Goal: Information Seeking & Learning: Learn about a topic

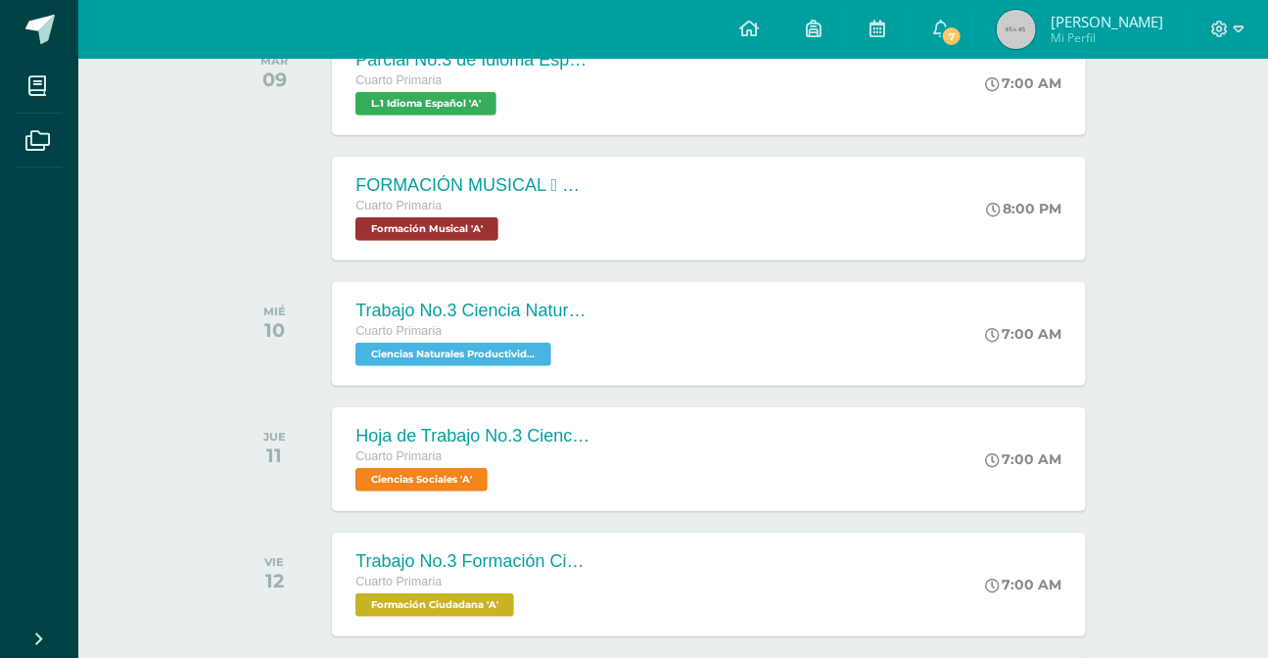
scroll to position [266, 0]
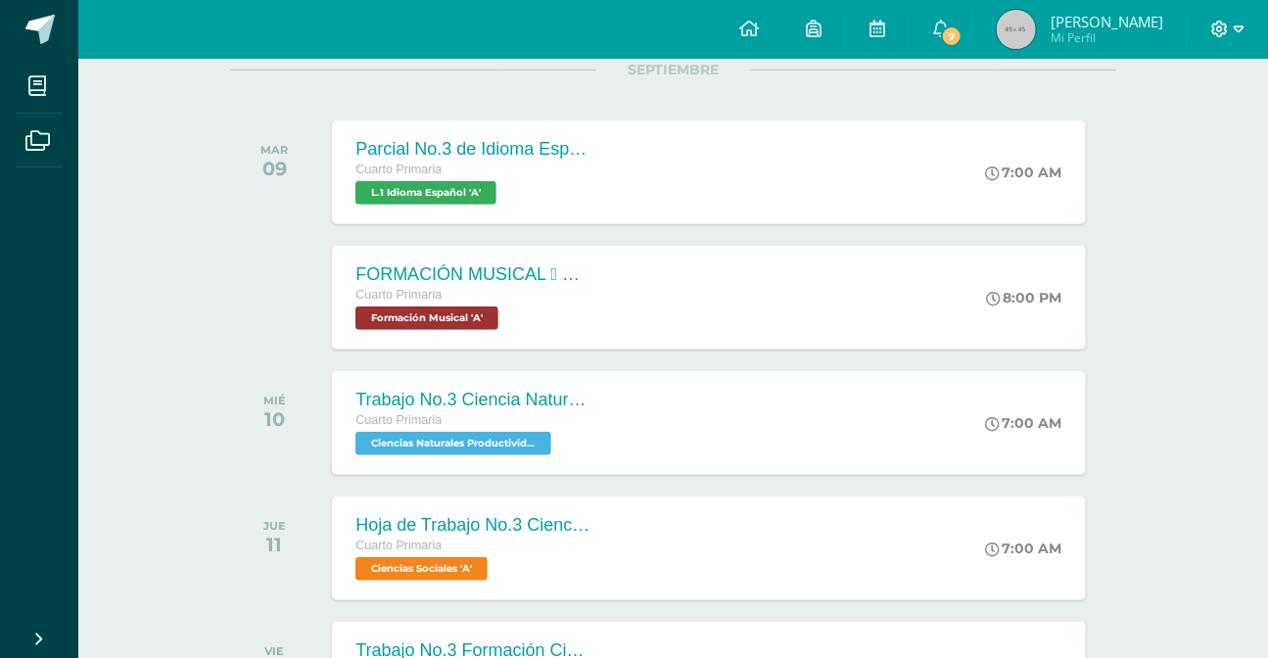
click at [1213, 27] on icon at bounding box center [1220, 29] width 17 height 17
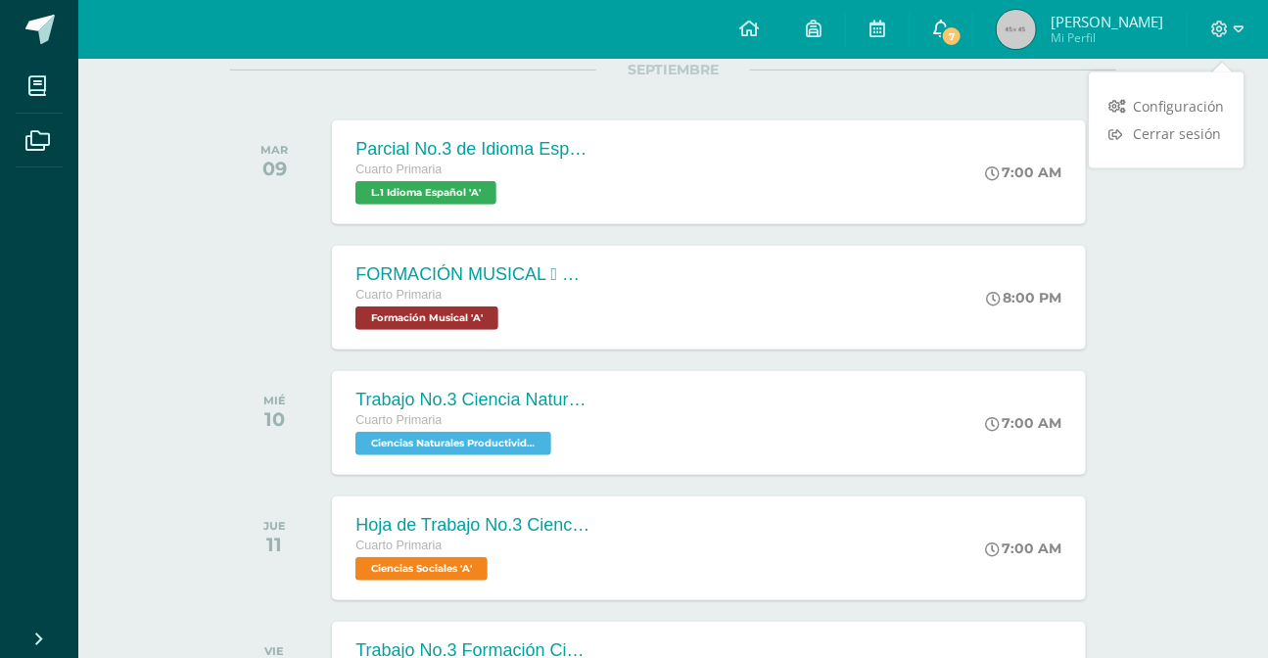
click at [956, 36] on span "7" at bounding box center [952, 36] width 22 height 22
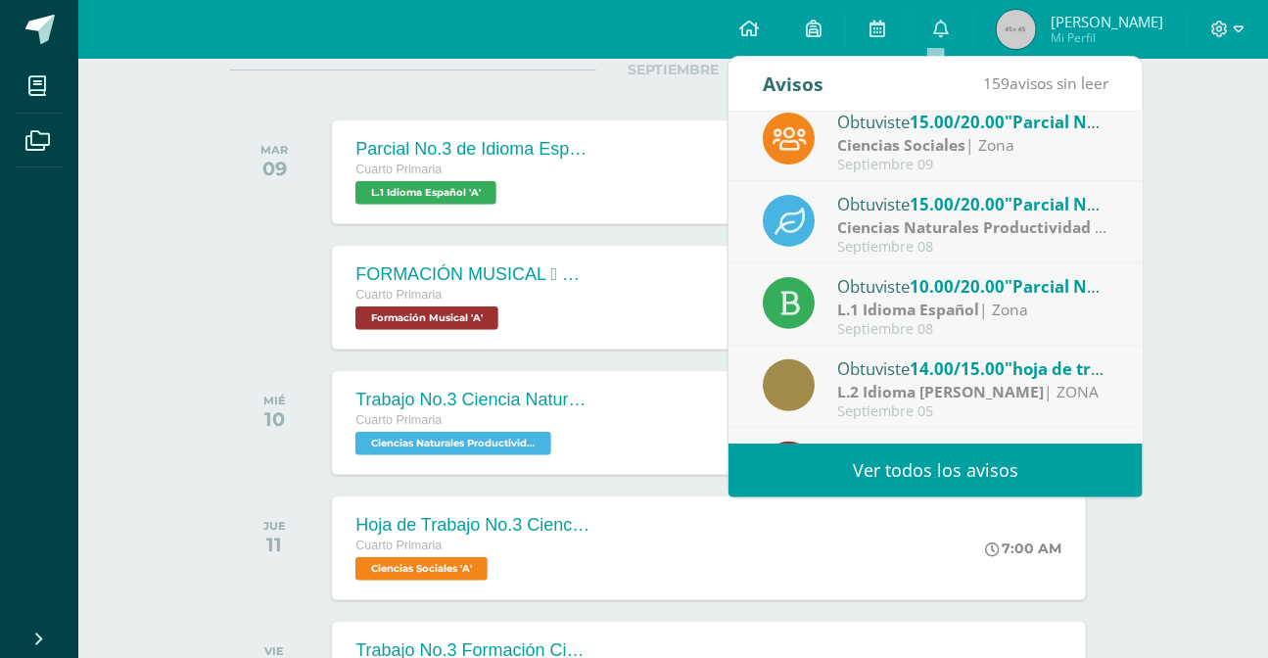
scroll to position [325, 0]
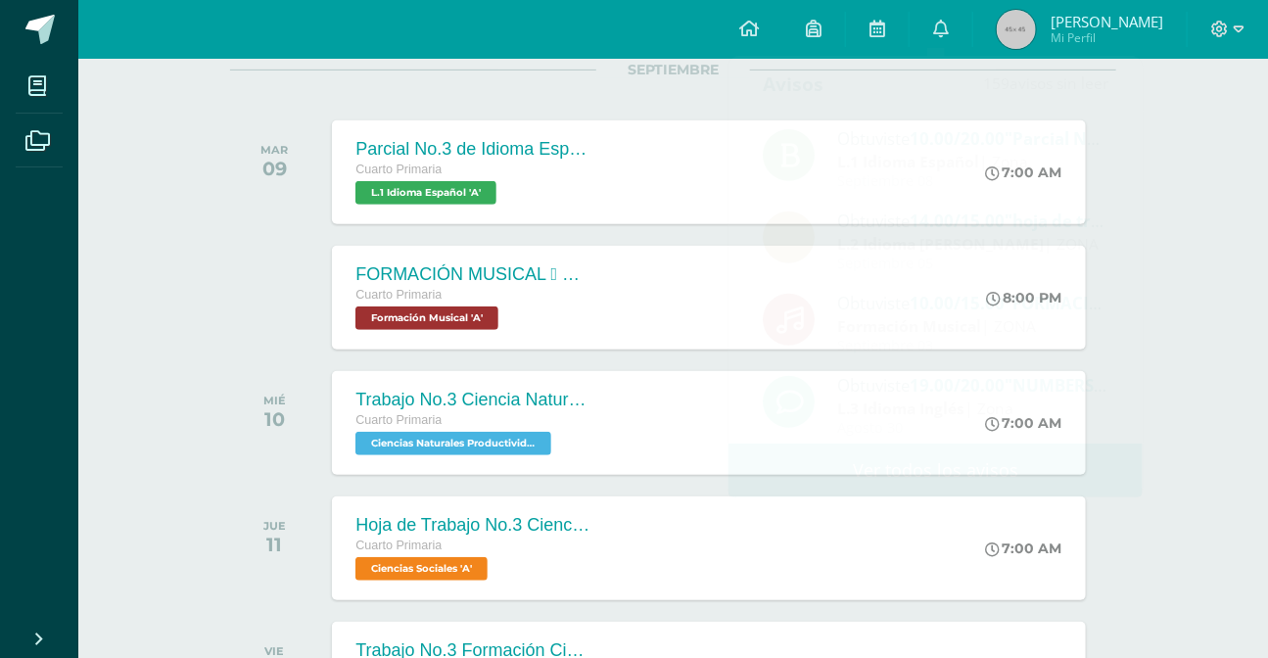
click at [1228, 239] on div "Actividades recientes y próximas Tablero Pendientes de entrega Entregadas todas…" at bounding box center [673, 627] width 1190 height 1671
click at [1223, 38] on span at bounding box center [1227, 30] width 33 height 22
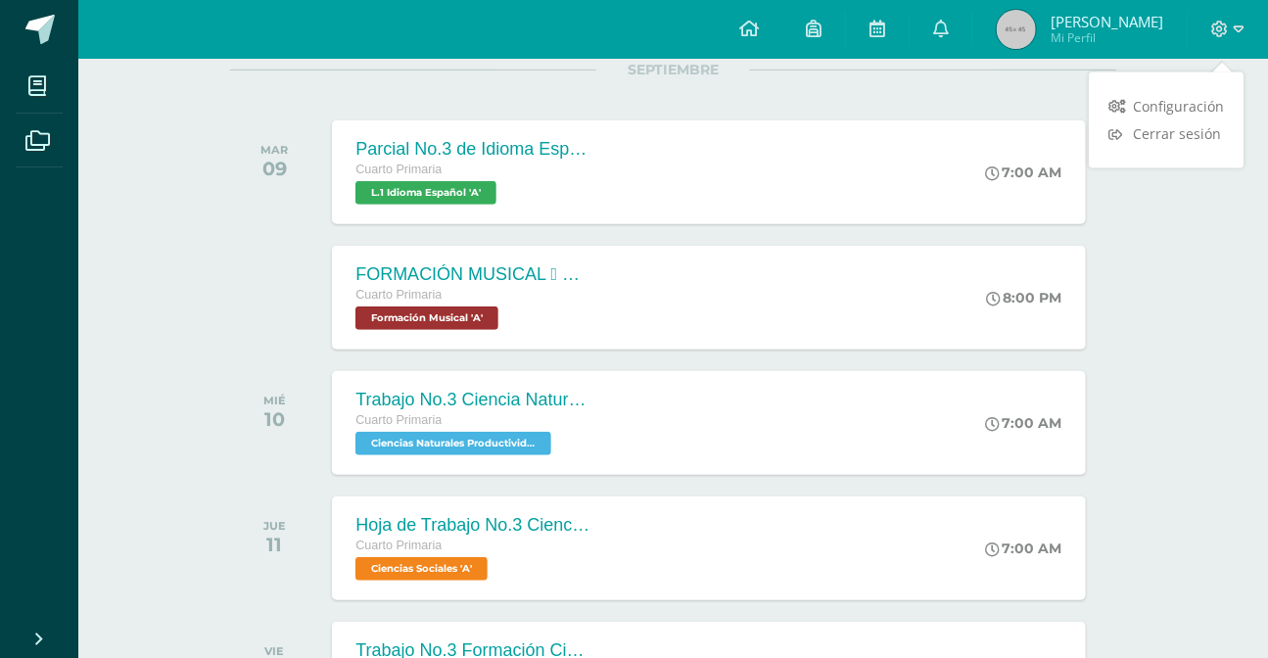
click at [1192, 159] on div "Configuración Cerrar sesión" at bounding box center [1166, 120] width 155 height 96
click at [1179, 144] on link "Cerrar sesión" at bounding box center [1166, 134] width 155 height 28
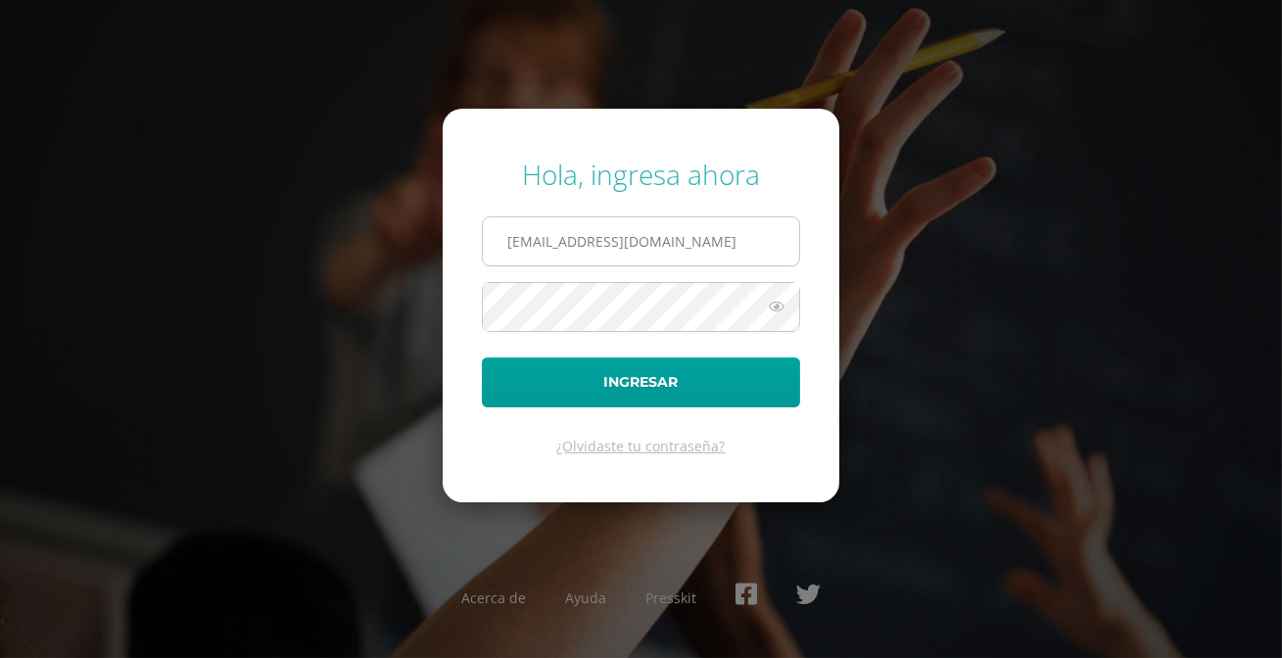
click at [577, 236] on input "2021020@laestrella.edu.gt" at bounding box center [641, 241] width 316 height 48
type input "2021326@laestrella.edu.gt"
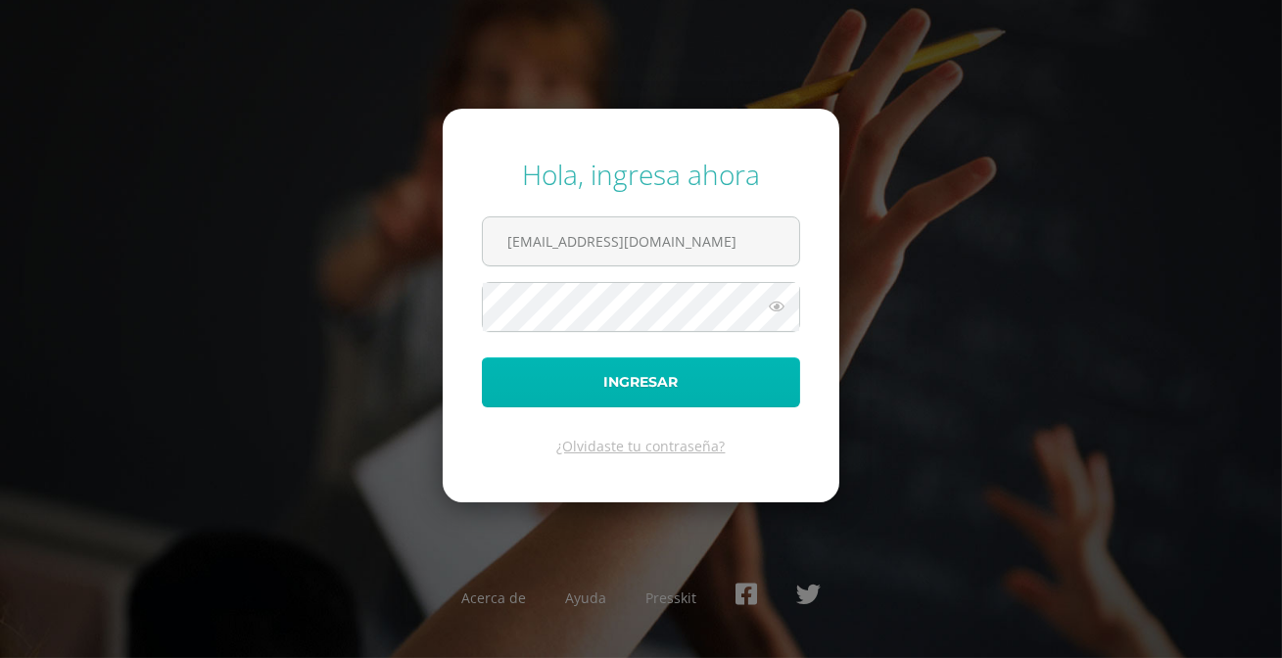
click at [635, 383] on button "Ingresar" at bounding box center [641, 382] width 318 height 50
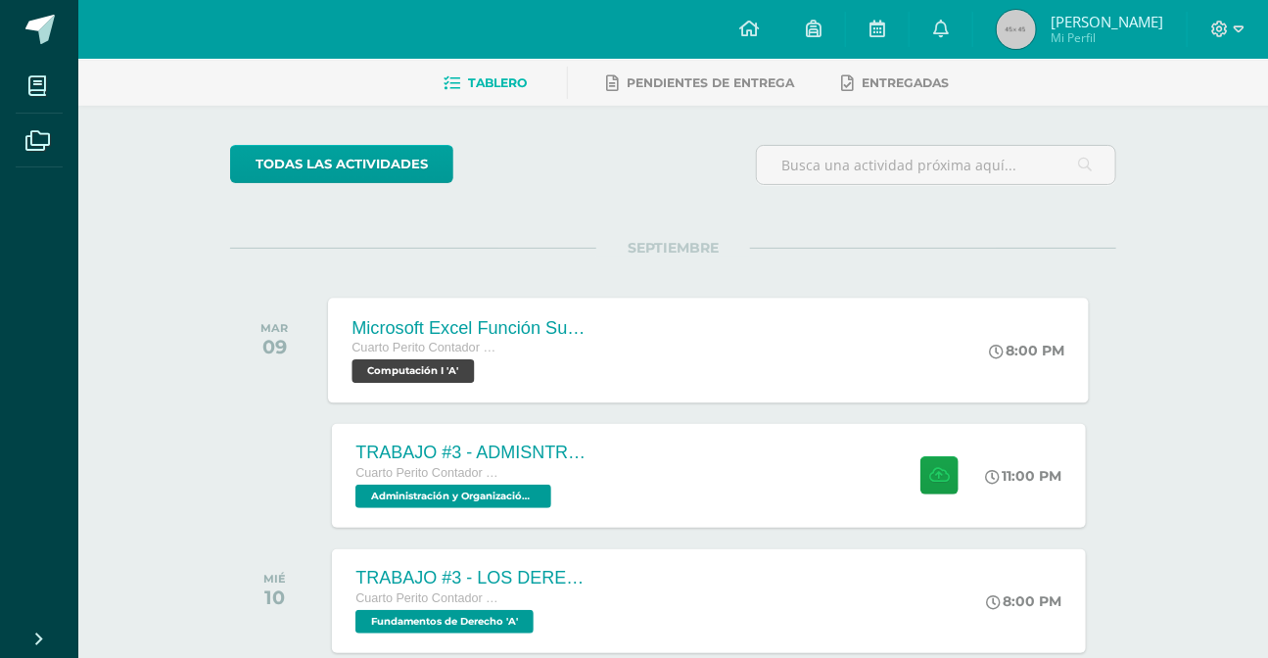
scroll to position [177, 0]
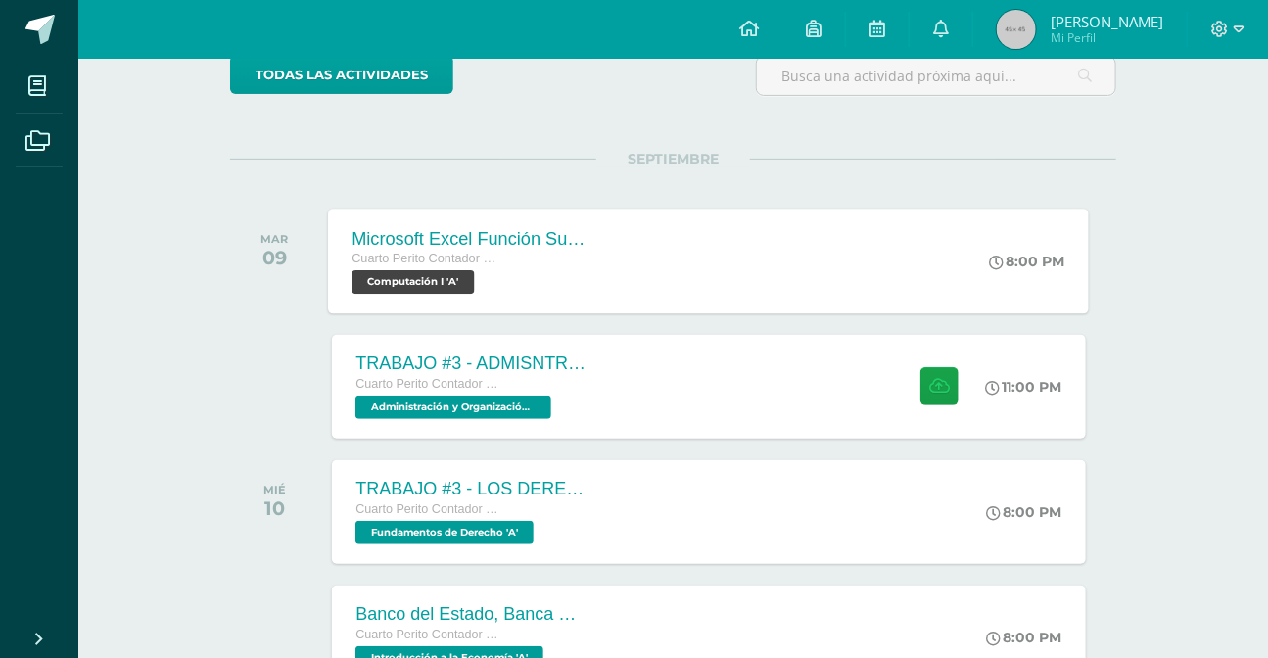
click at [640, 363] on div "TRABAJO #3 - ADMISNTRACIÓN PÚBLICA Cuarto Perito Contador con Orientación en Co…" at bounding box center [708, 387] width 753 height 104
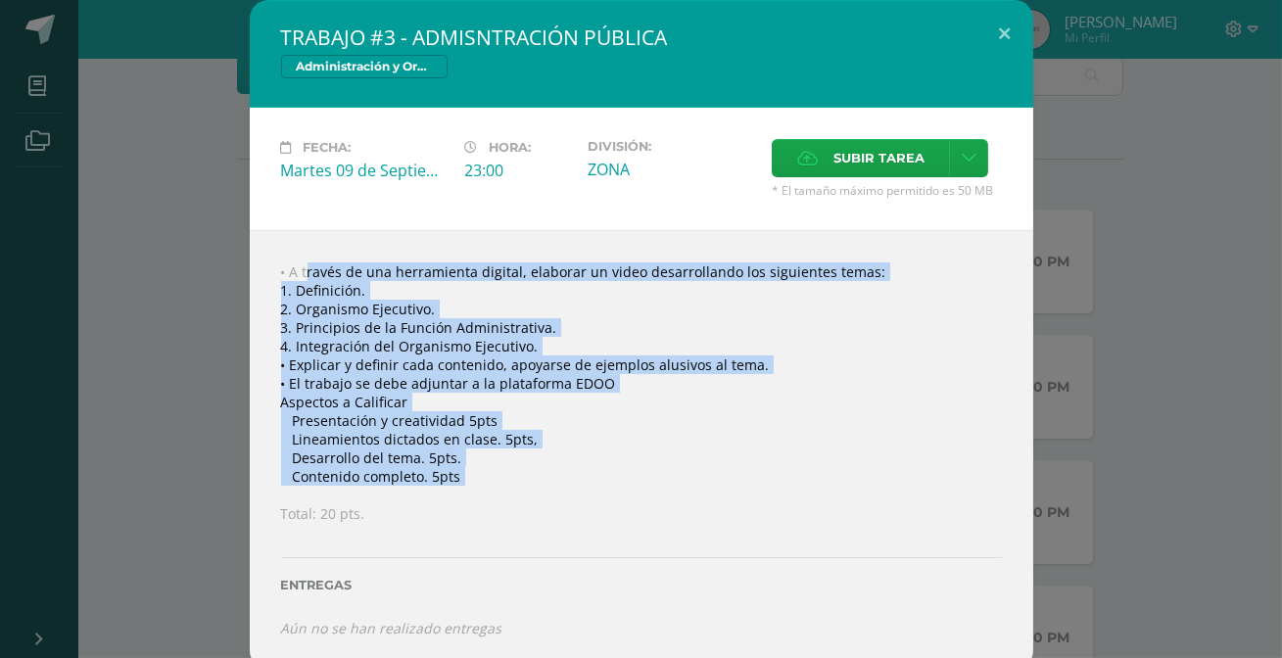
drag, startPoint x: 258, startPoint y: 280, endPoint x: 505, endPoint y: 494, distance: 327.0
click at [505, 494] on div "• A través de una herramienta digital, elaborar un video desarrollando los sigu…" at bounding box center [641, 450] width 783 height 440
click at [538, 430] on div "• A través de una herramienta digital, elaborar un video desarrollando los sigu…" at bounding box center [641, 450] width 783 height 440
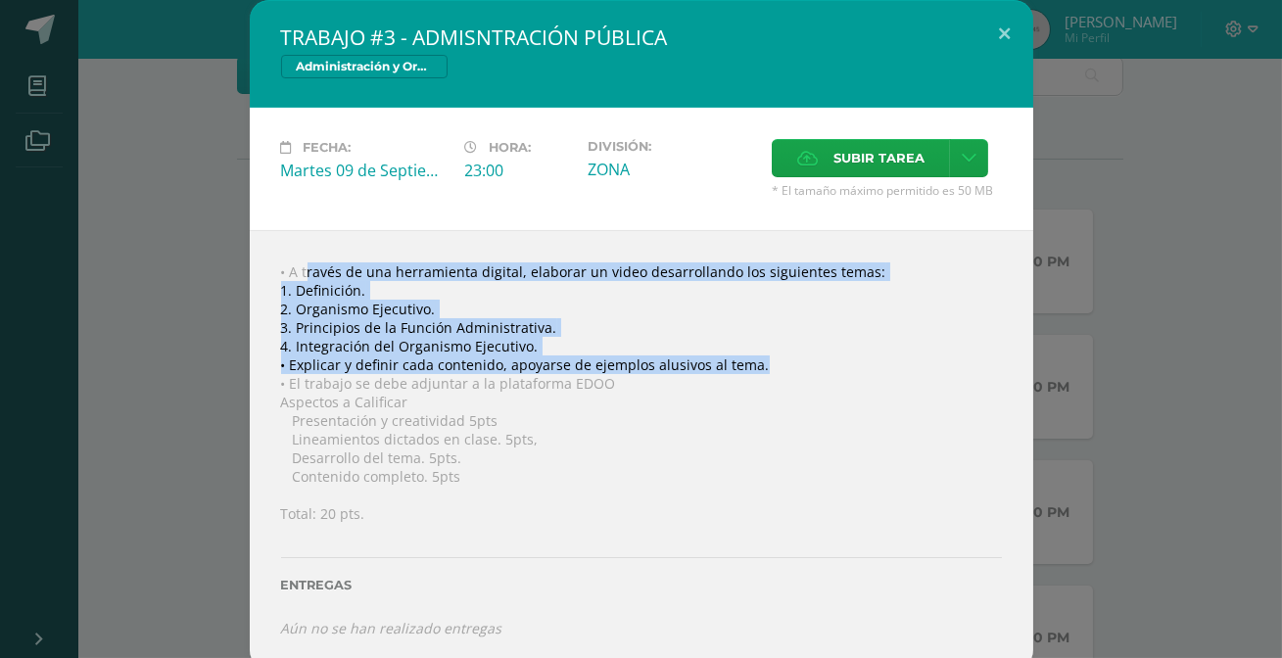
drag, startPoint x: 262, startPoint y: 264, endPoint x: 758, endPoint y: 365, distance: 505.6
click at [758, 365] on div "• A través de una herramienta digital, elaborar un video desarrollando los sigu…" at bounding box center [641, 450] width 783 height 440
copy div "• A través de una herramienta digital, elaborar un video desarrollando los sigu…"
click at [1012, 38] on button at bounding box center [1005, 33] width 56 height 67
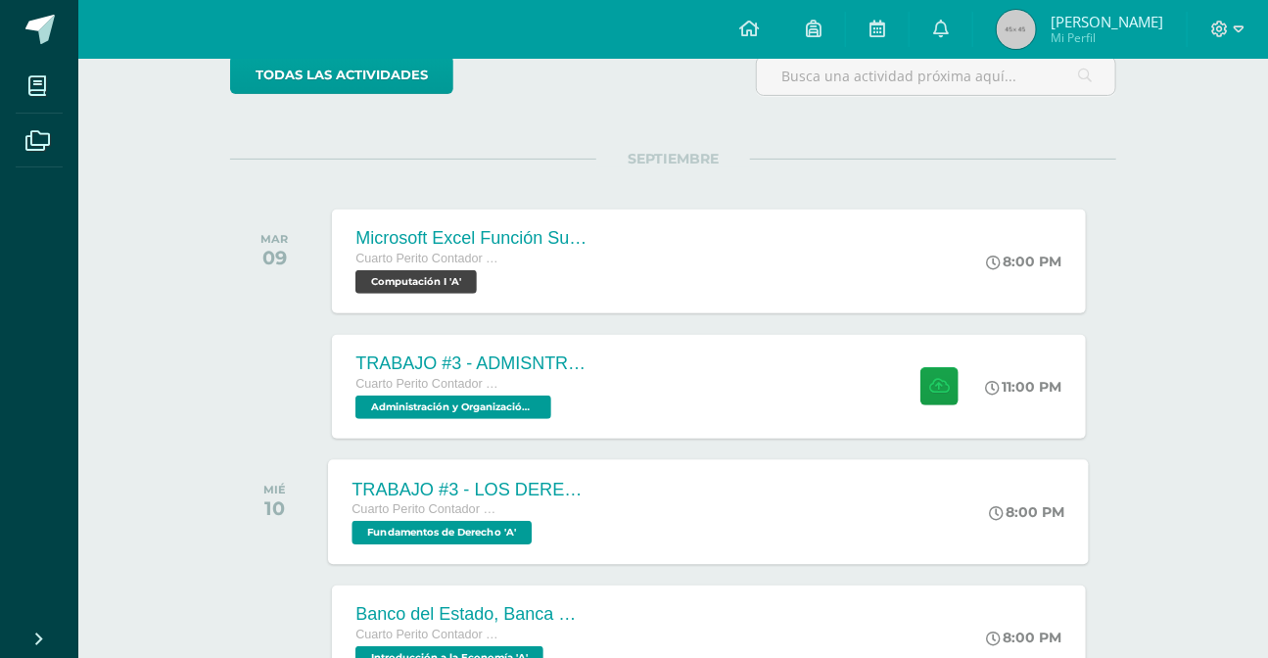
scroll to position [355, 0]
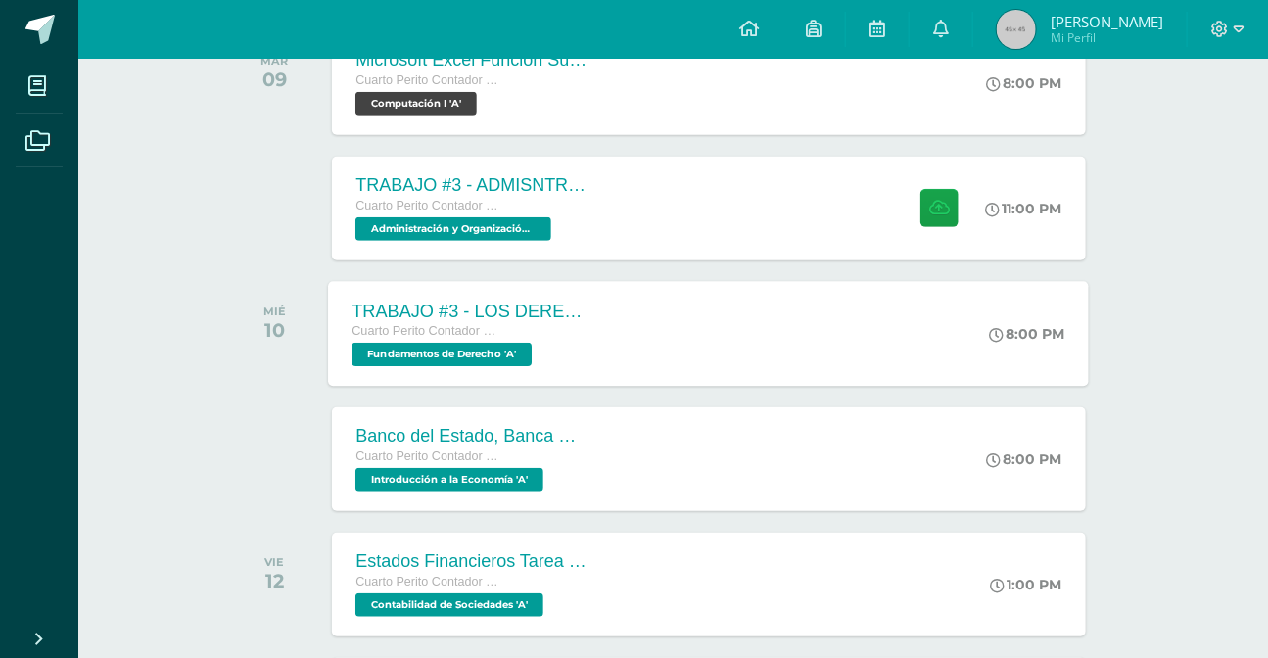
click at [647, 359] on div "TRABAJO #3 - LOS DERECHOS HUMANOS Cuarto Perito Contador con Orientación en Com…" at bounding box center [709, 333] width 761 height 105
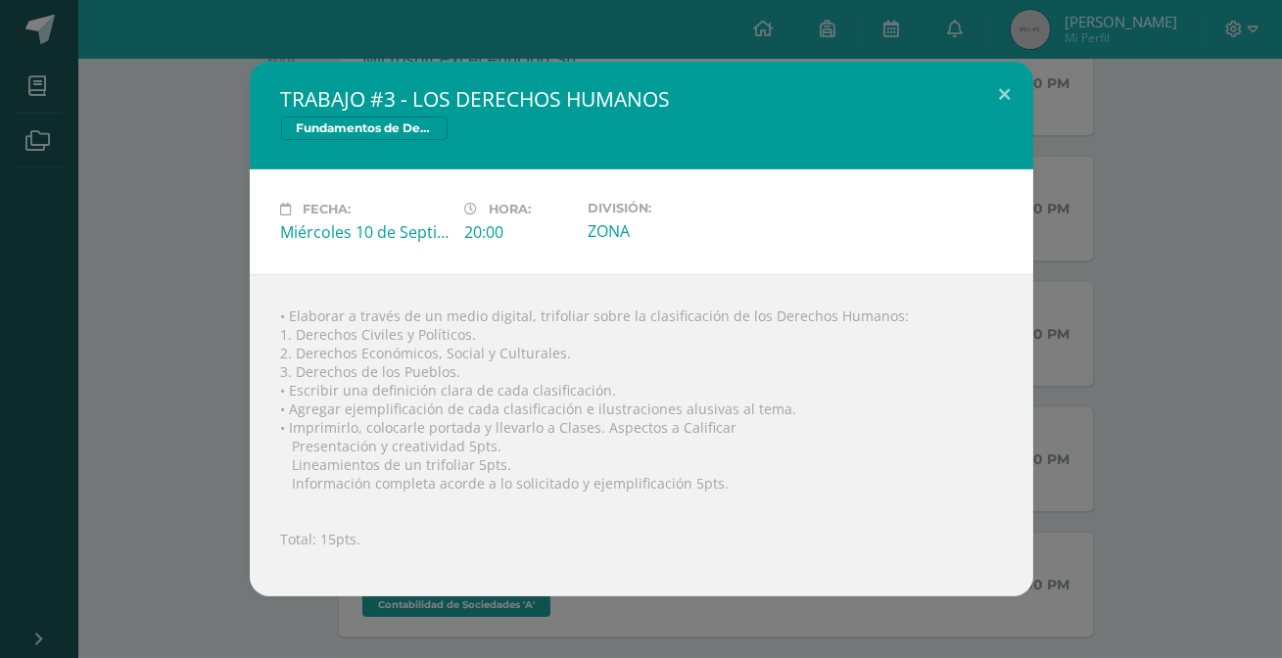
drag, startPoint x: 259, startPoint y: 294, endPoint x: 715, endPoint y: 480, distance: 491.9
click at [715, 480] on div "• Elaborar a través de un medio digital, trifoliar sobre la clasificación de lo…" at bounding box center [641, 435] width 783 height 322
click at [284, 301] on div "• Elaborar a través de un medio digital, trifoliar sobre la clasificación de lo…" at bounding box center [641, 435] width 783 height 322
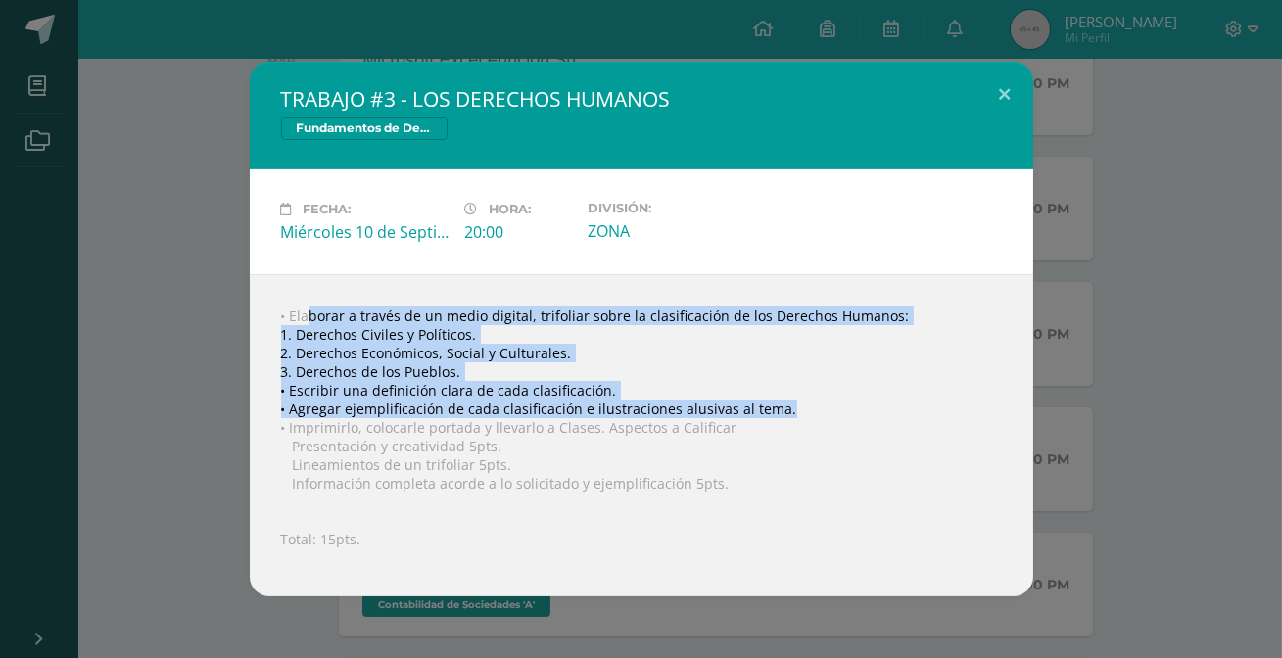
drag, startPoint x: 280, startPoint y: 303, endPoint x: 766, endPoint y: 411, distance: 497.7
click at [766, 411] on div "• Elaborar a través de un medio digital, trifoliar sobre la clasificación de lo…" at bounding box center [641, 435] width 783 height 322
copy div "• Elaborar a través de un medio digital, trifoliar sobre la clasificación de lo…"
click at [998, 81] on button at bounding box center [1005, 95] width 56 height 67
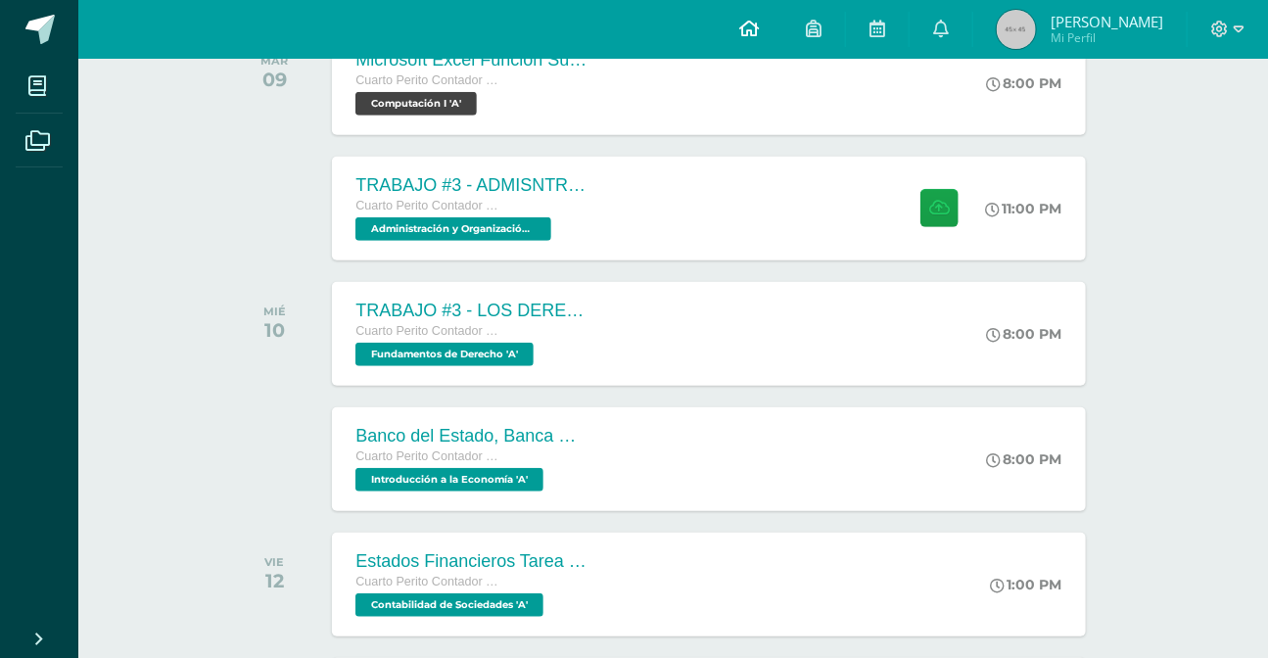
click at [756, 22] on icon at bounding box center [749, 29] width 20 height 18
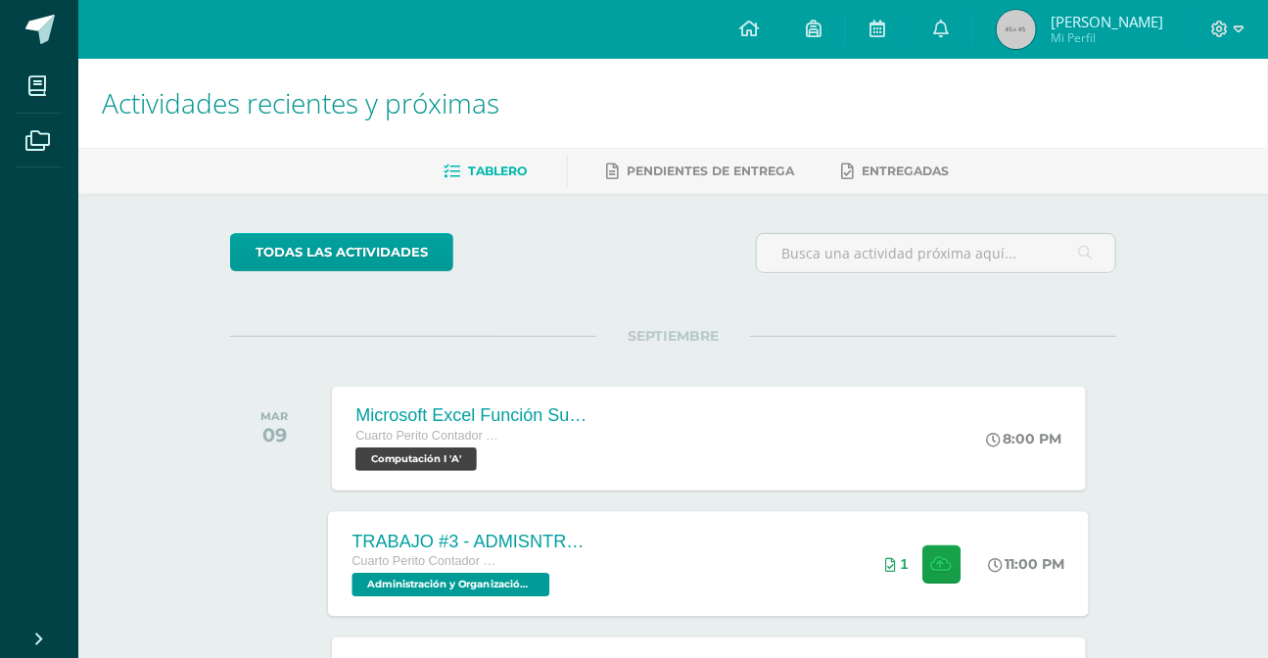
click at [787, 551] on div "TRABAJO #3 - ADMISNTRACIÓN PÚBLICA Cuarto Perito Contador con Orientación en Co…" at bounding box center [709, 563] width 761 height 105
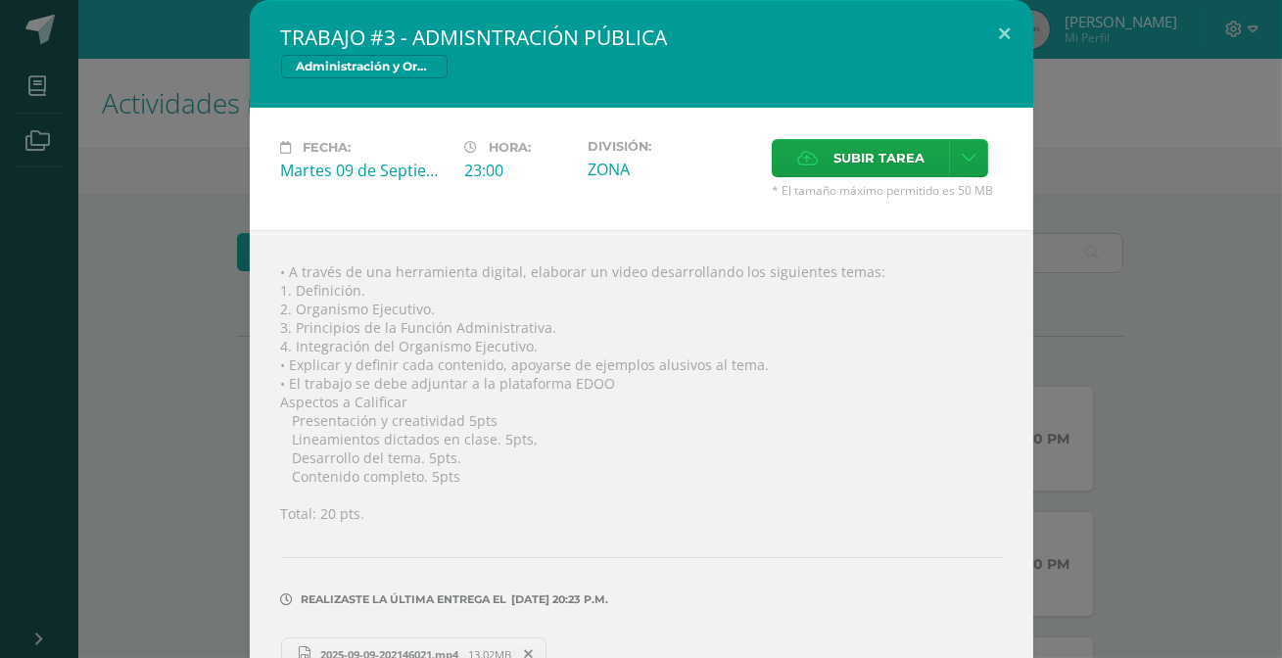
scroll to position [47, 0]
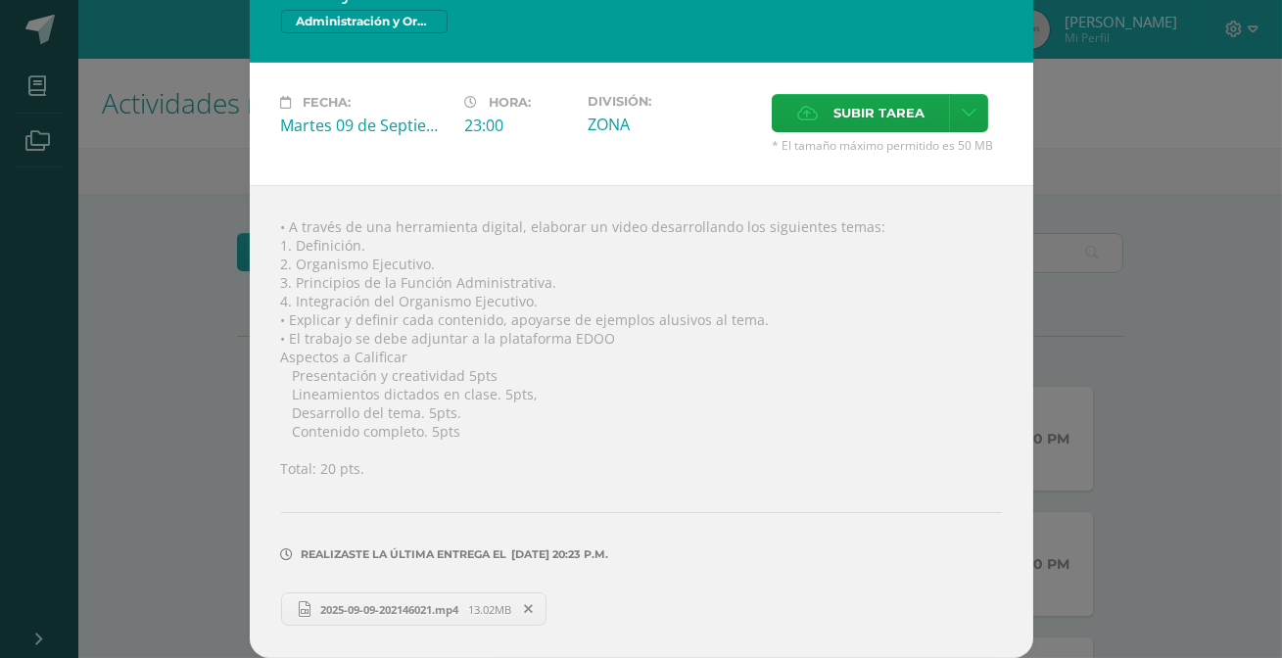
click at [477, 611] on span "13.02MB" at bounding box center [489, 609] width 43 height 15
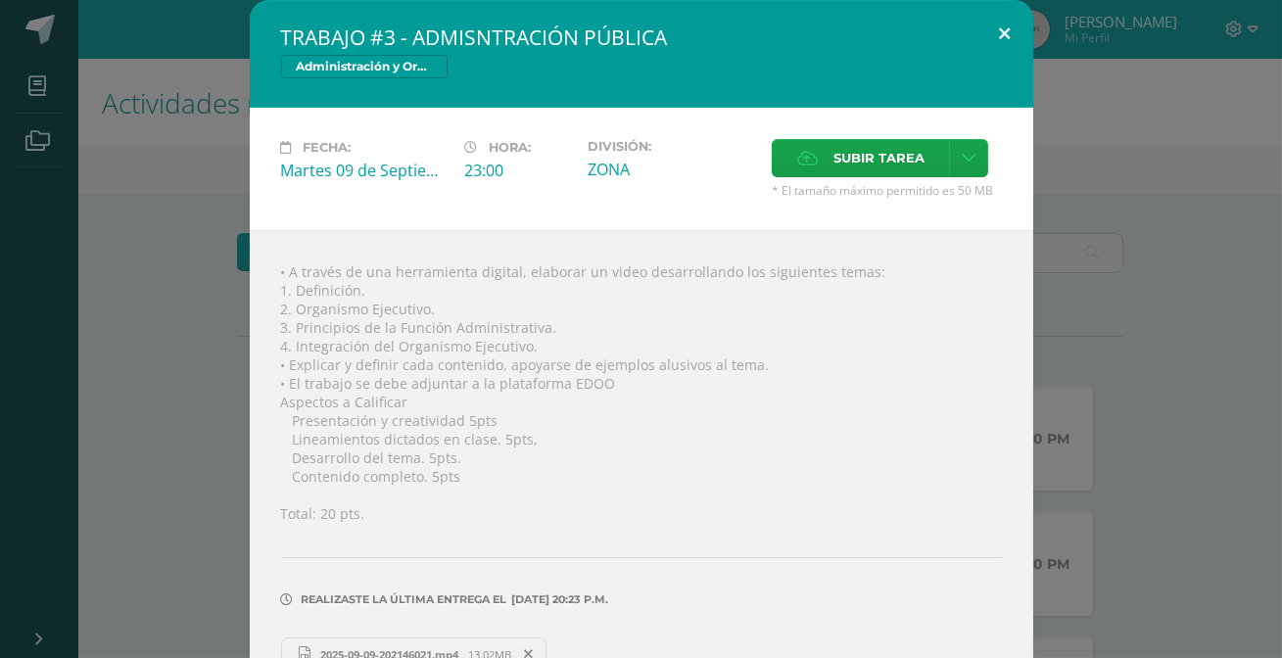
click at [998, 32] on button at bounding box center [1005, 33] width 56 height 67
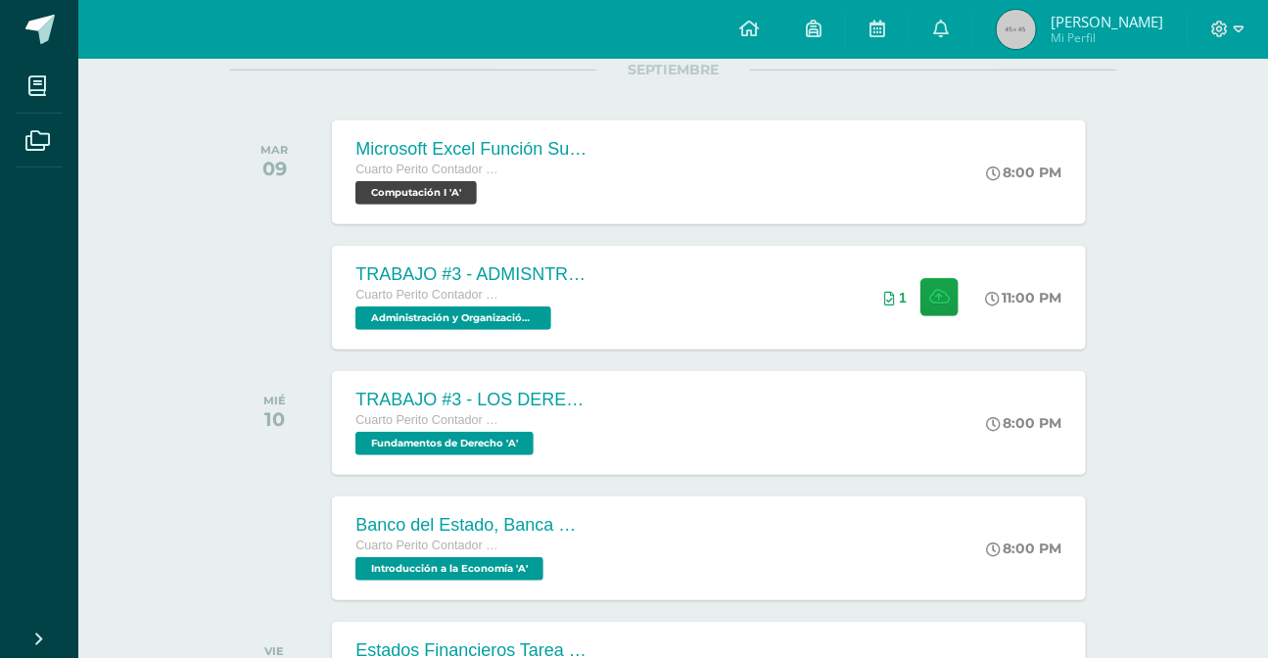
scroll to position [445, 0]
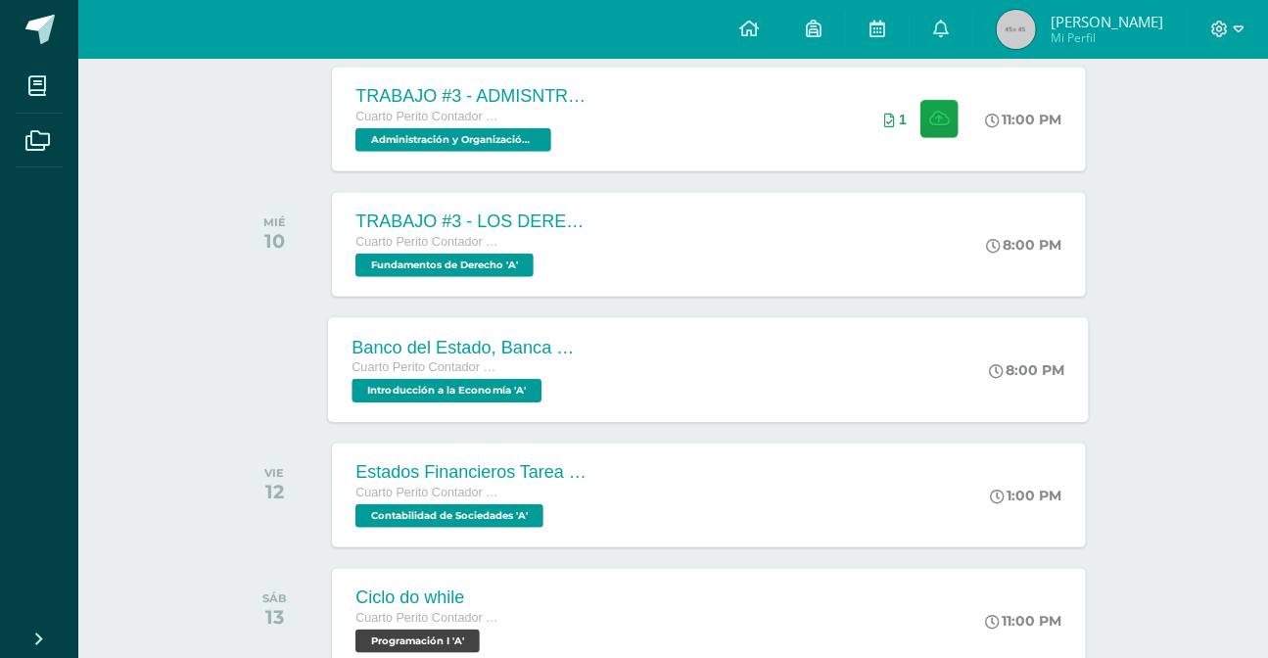
click at [764, 360] on div "Banco del Estado, Banca Múltiple. Cuarto Perito Contador con Orientación en Com…" at bounding box center [709, 369] width 761 height 105
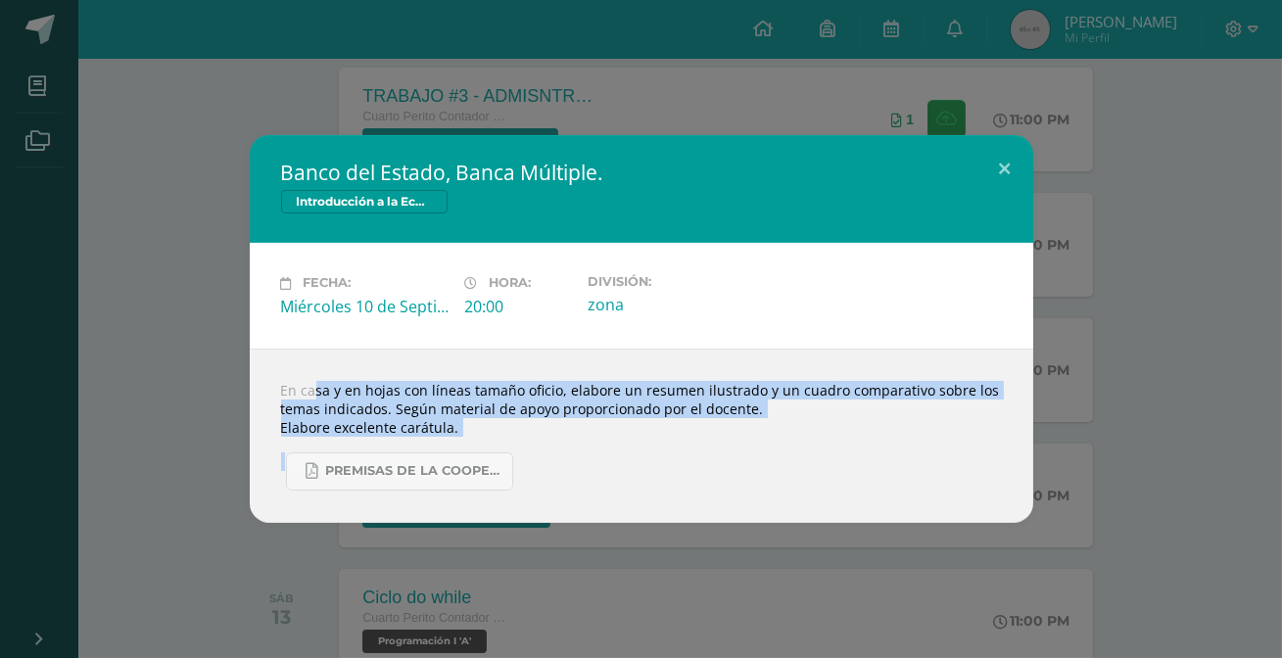
drag, startPoint x: 258, startPoint y: 381, endPoint x: 692, endPoint y: 438, distance: 438.5
click at [692, 438] on div "En casa y en hojas con líneas tamaño oficio, elabore un resumen ilustrado y un …" at bounding box center [641, 436] width 783 height 174
click at [1004, 166] on button at bounding box center [1005, 168] width 56 height 67
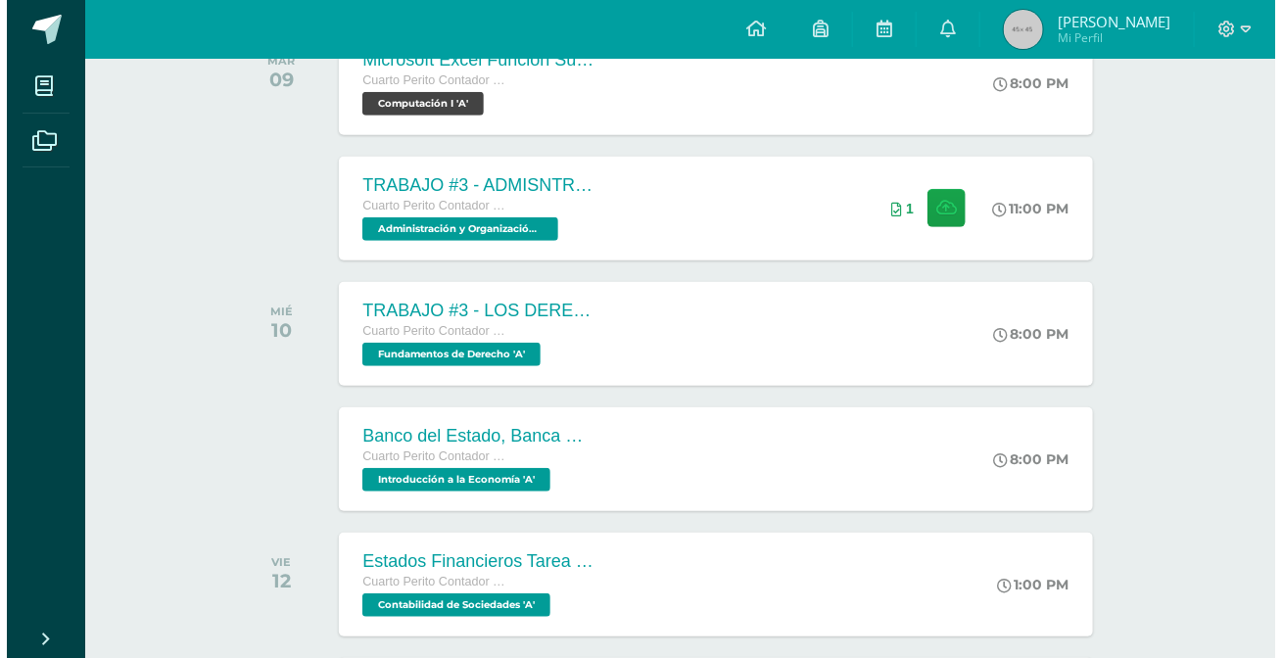
scroll to position [266, 0]
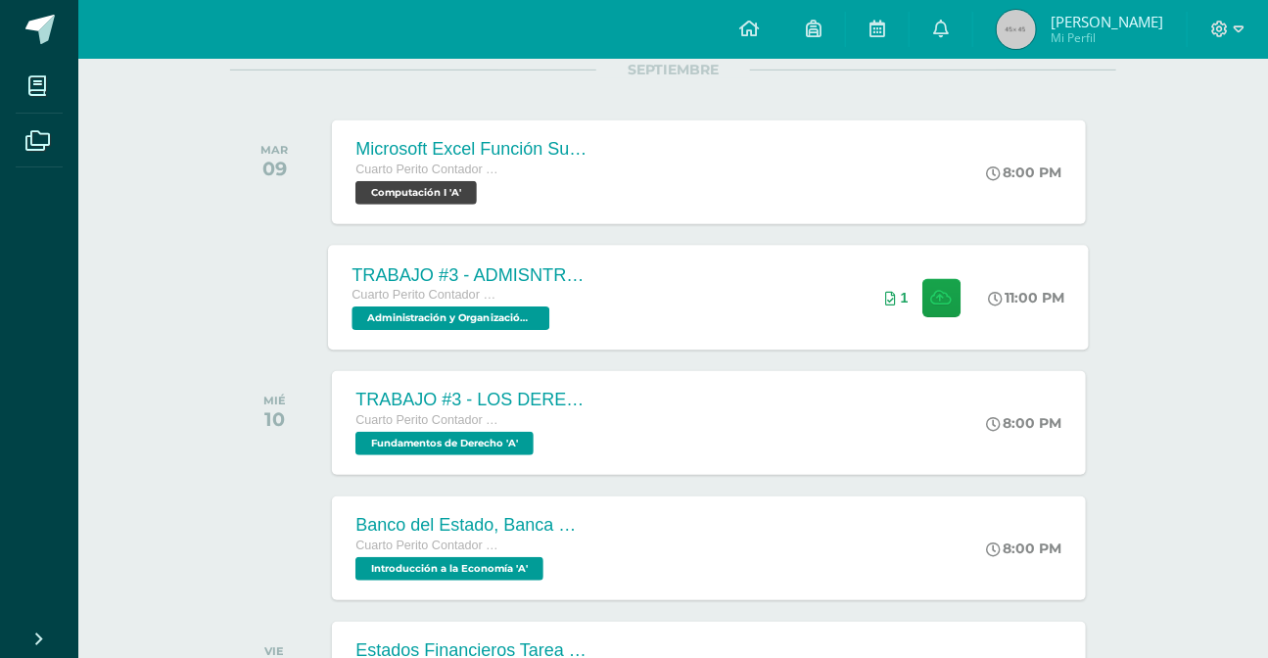
click at [681, 262] on div "TRABAJO #3 - ADMISNTRACIÓN PÚBLICA Cuarto Perito Contador con Orientación en Co…" at bounding box center [709, 297] width 761 height 105
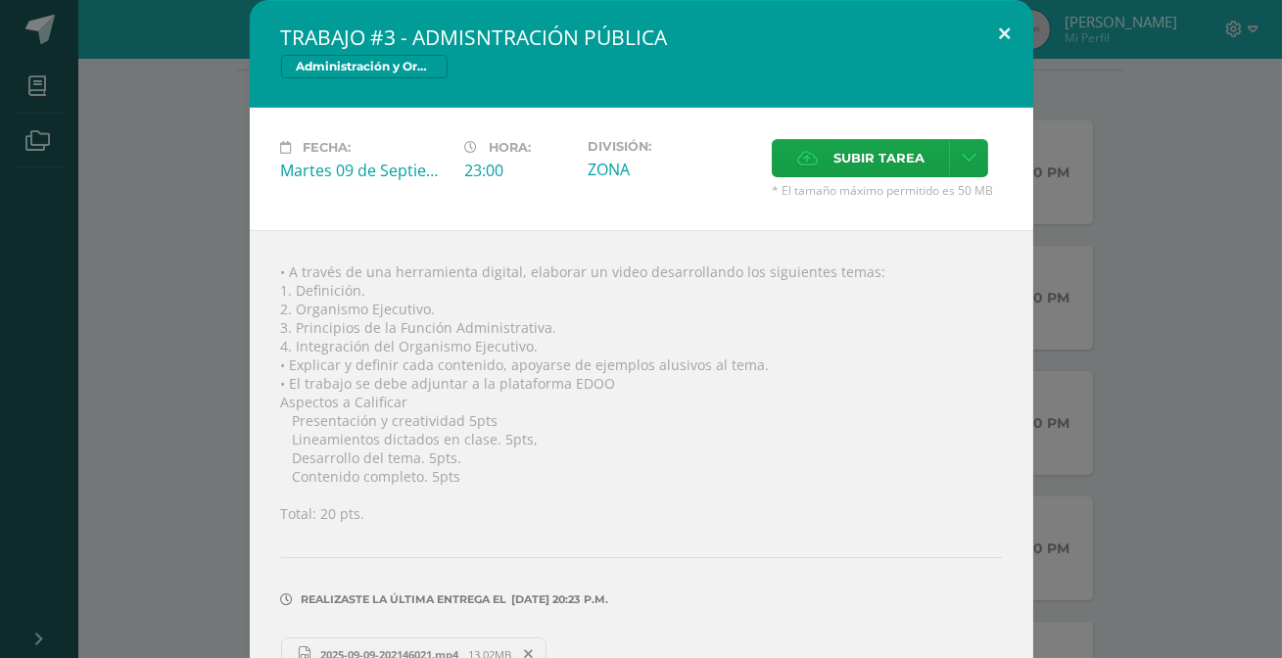
click at [990, 28] on button at bounding box center [1005, 33] width 56 height 67
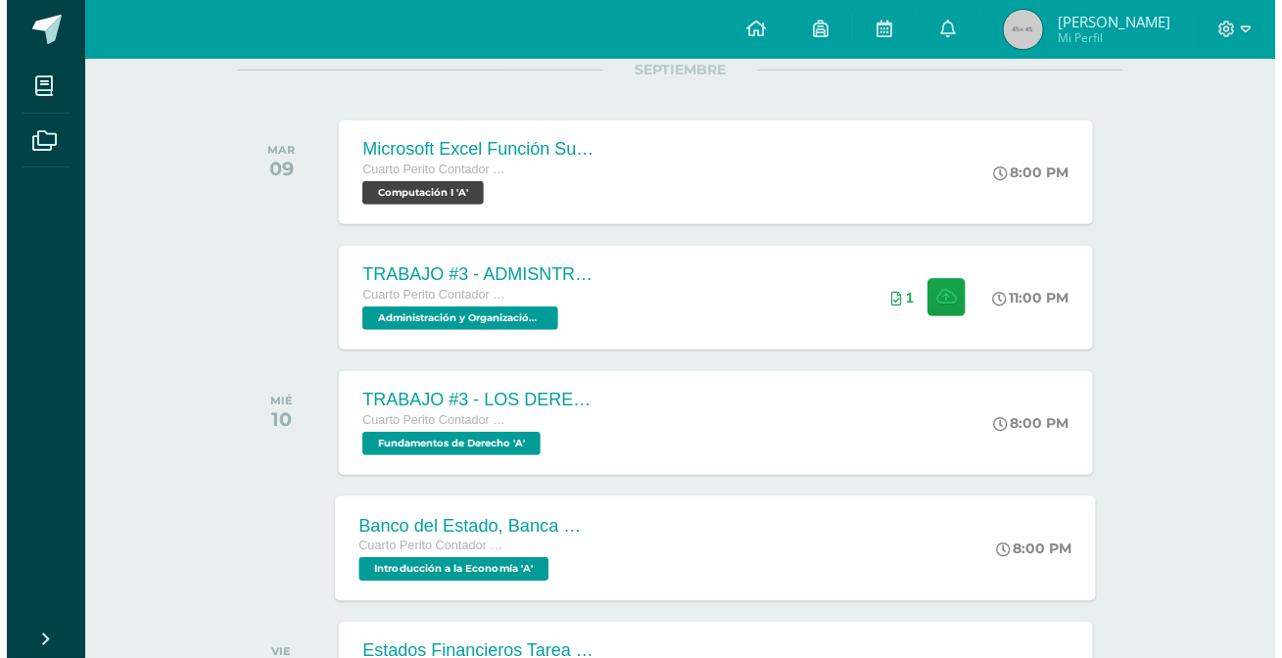
scroll to position [445, 0]
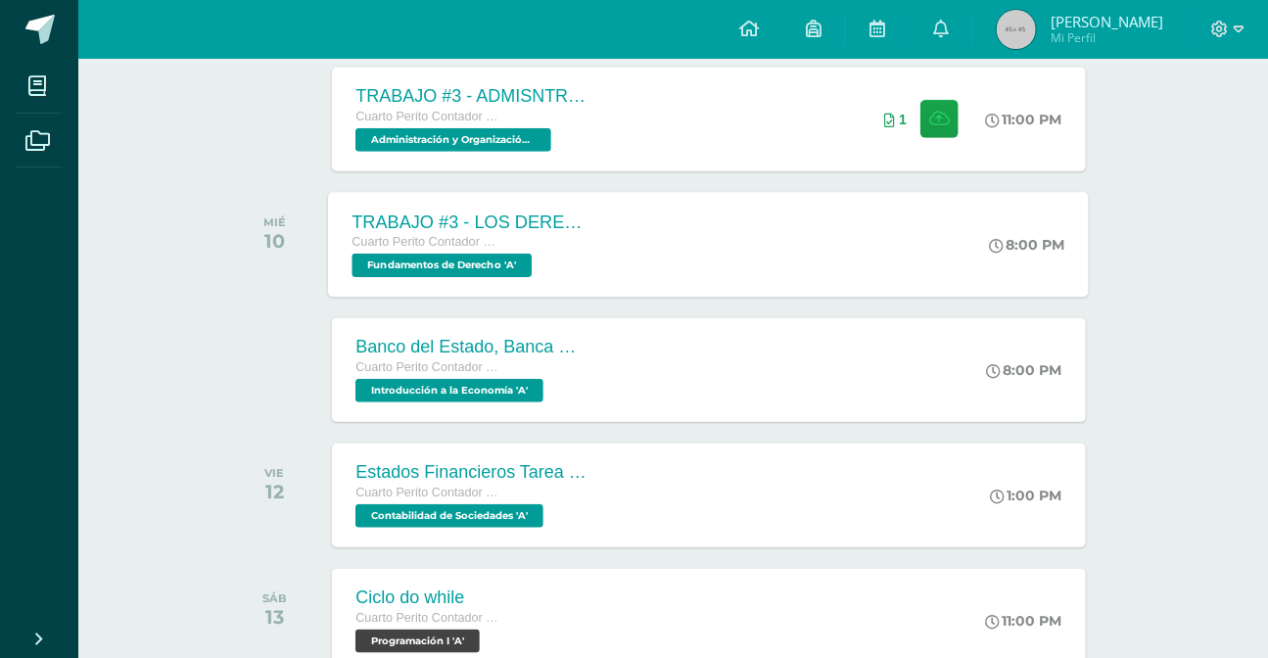
click at [660, 249] on div "TRABAJO #3 - LOS DERECHOS HUMANOS Cuarto Perito Contador con Orientación en Com…" at bounding box center [709, 244] width 761 height 105
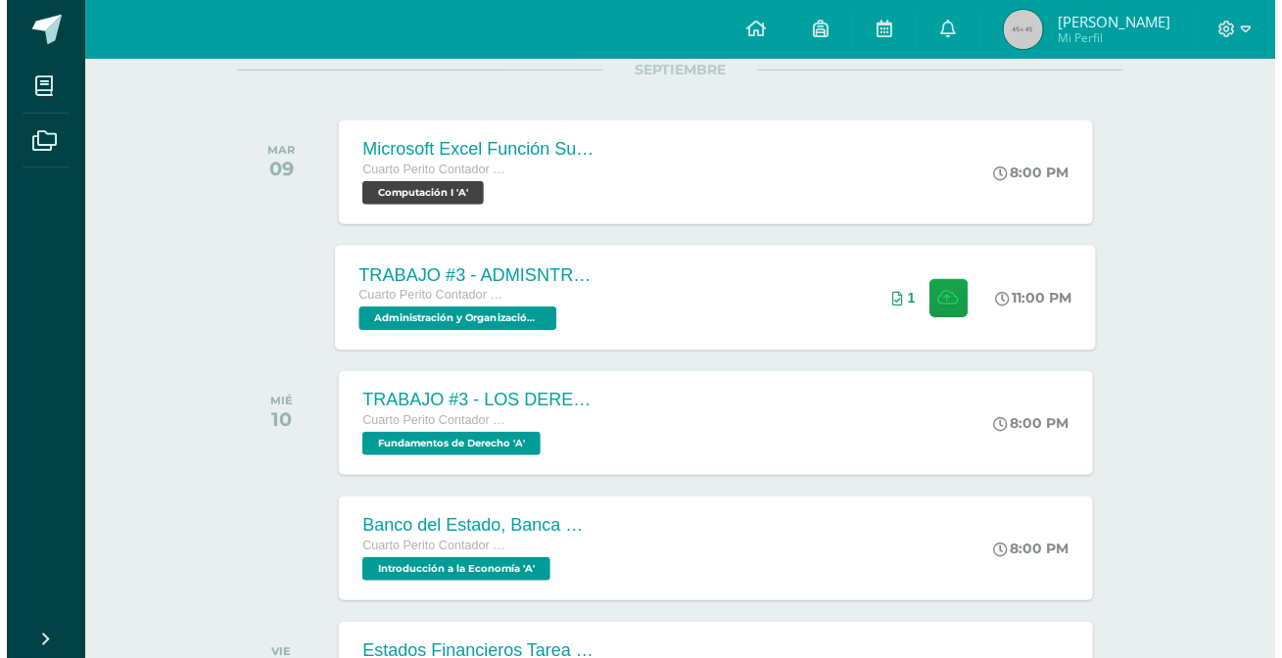
scroll to position [355, 0]
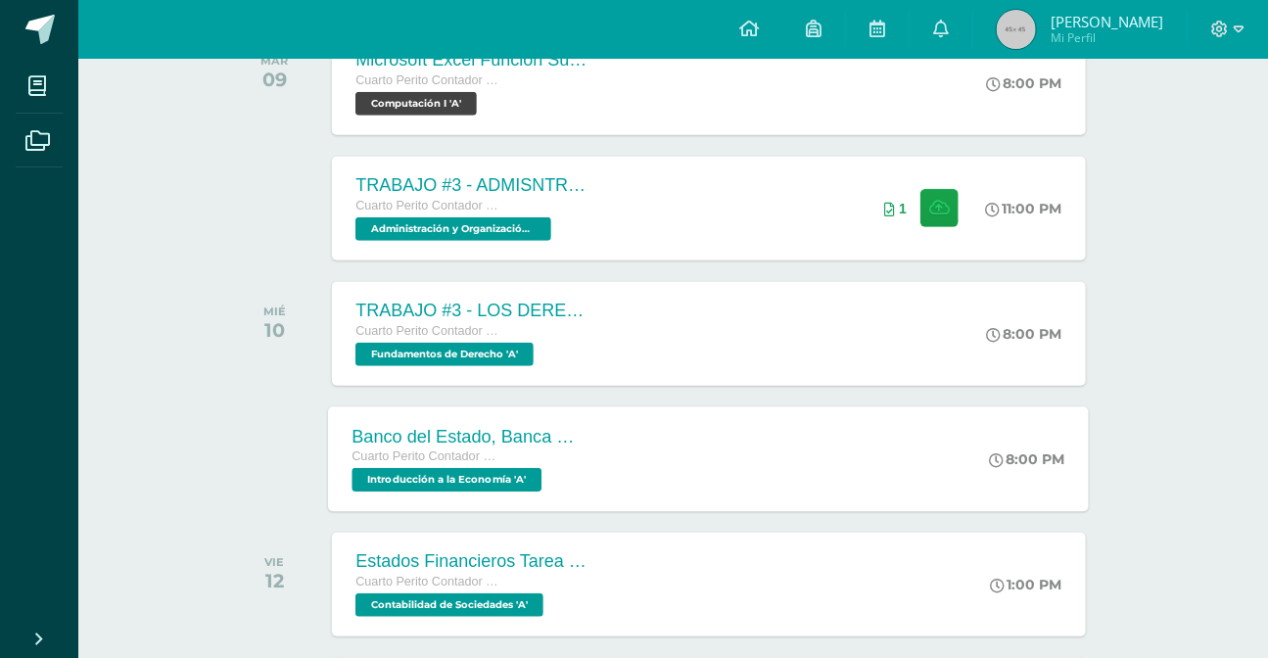
click at [607, 452] on div "Banco del Estado, Banca Múltiple. Cuarto Perito Contador con Orientación en Com…" at bounding box center [471, 458] width 285 height 105
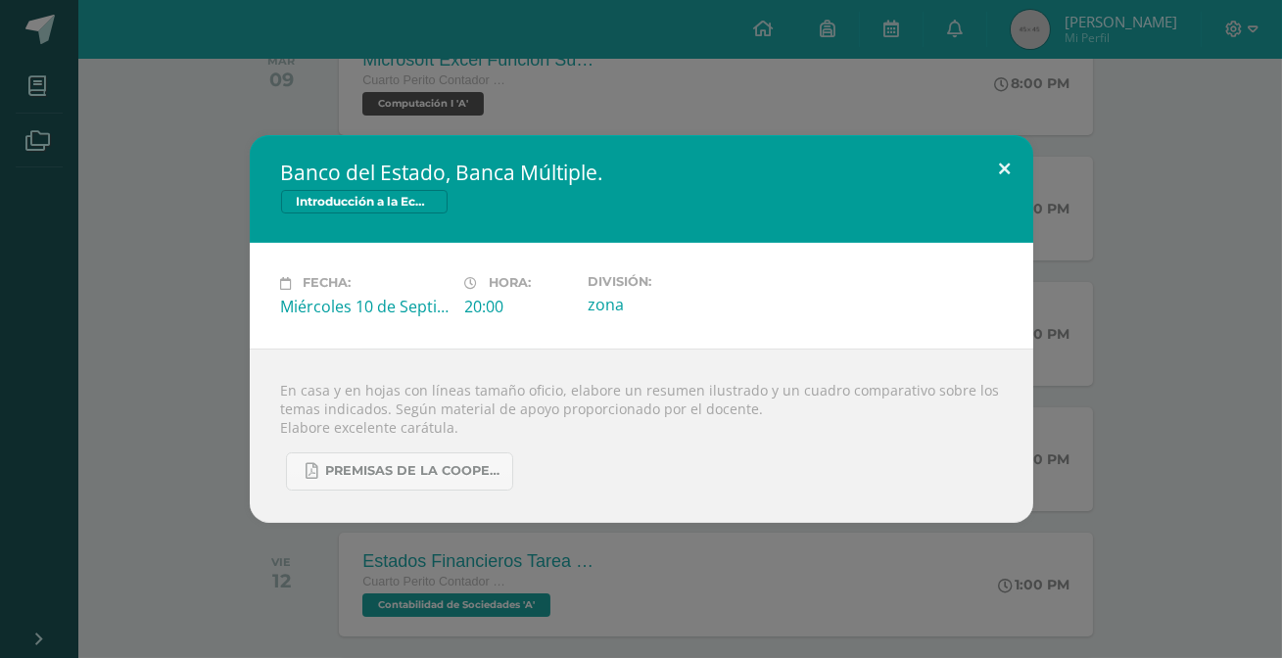
click at [986, 173] on button at bounding box center [1005, 168] width 56 height 67
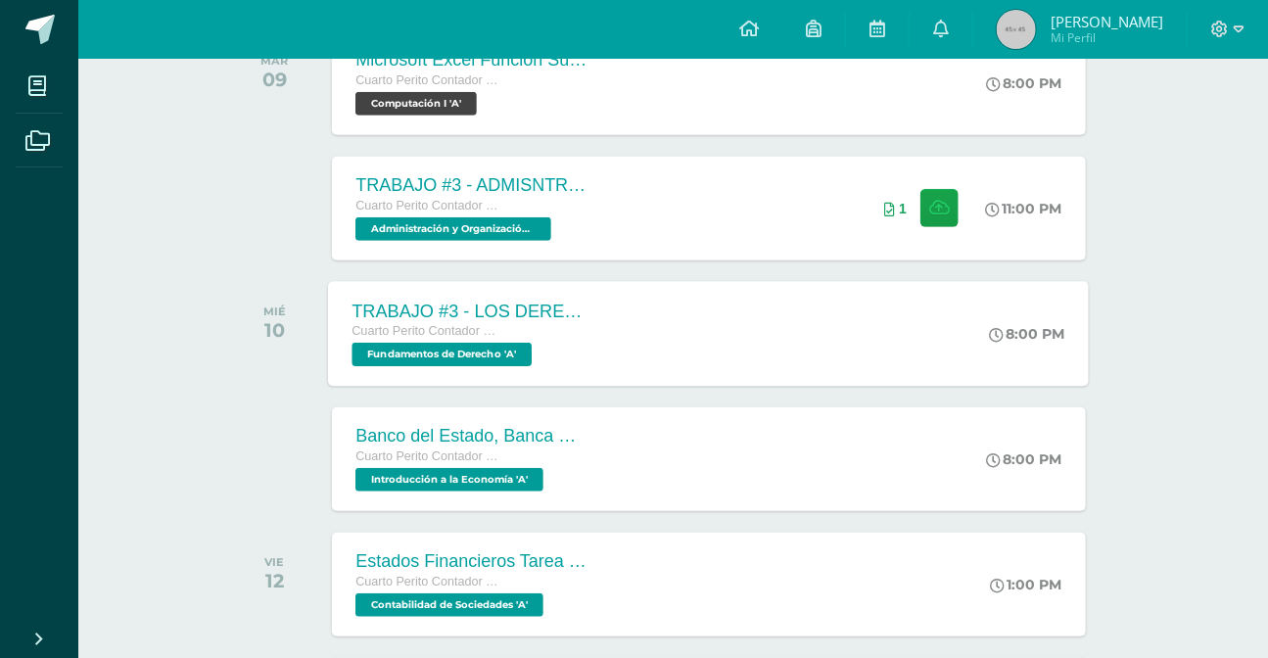
click at [701, 321] on div "TRABAJO #3 - LOS DERECHOS HUMANOS Cuarto Perito Contador con Orientación en Com…" at bounding box center [709, 333] width 761 height 105
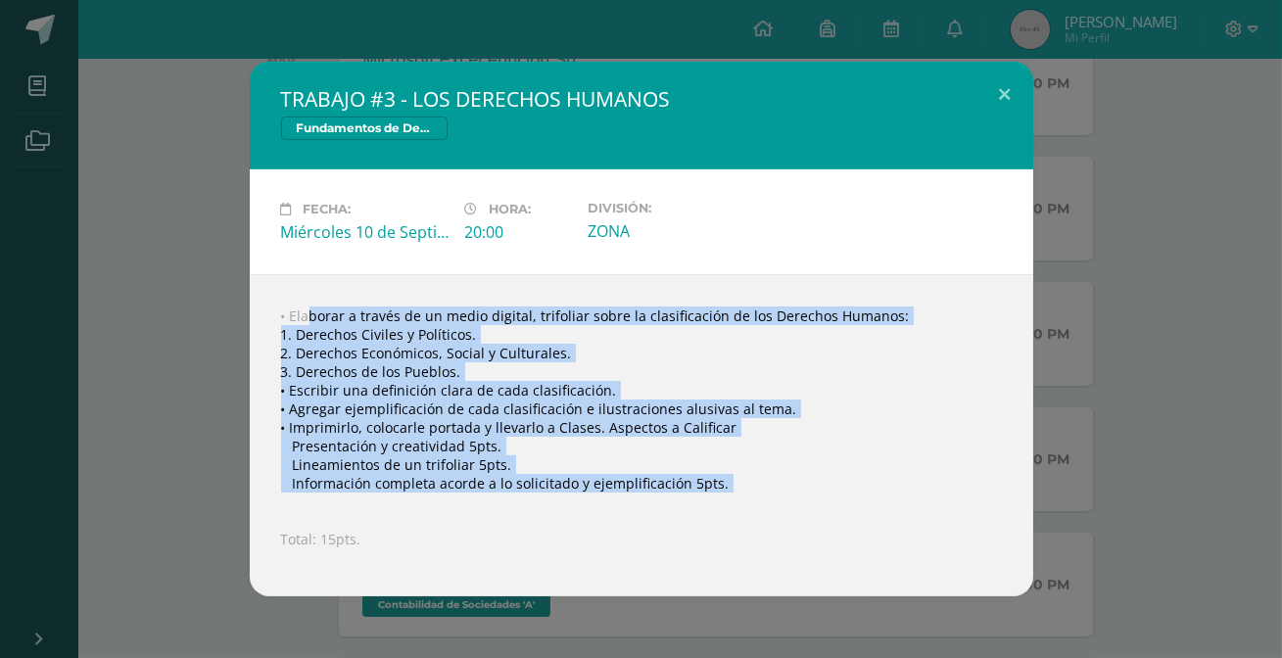
drag, startPoint x: 261, startPoint y: 302, endPoint x: 655, endPoint y: 504, distance: 442.8
click at [655, 504] on div "• Elaborar a través de un medio digital, trifoliar sobre la clasificación de lo…" at bounding box center [641, 435] width 783 height 322
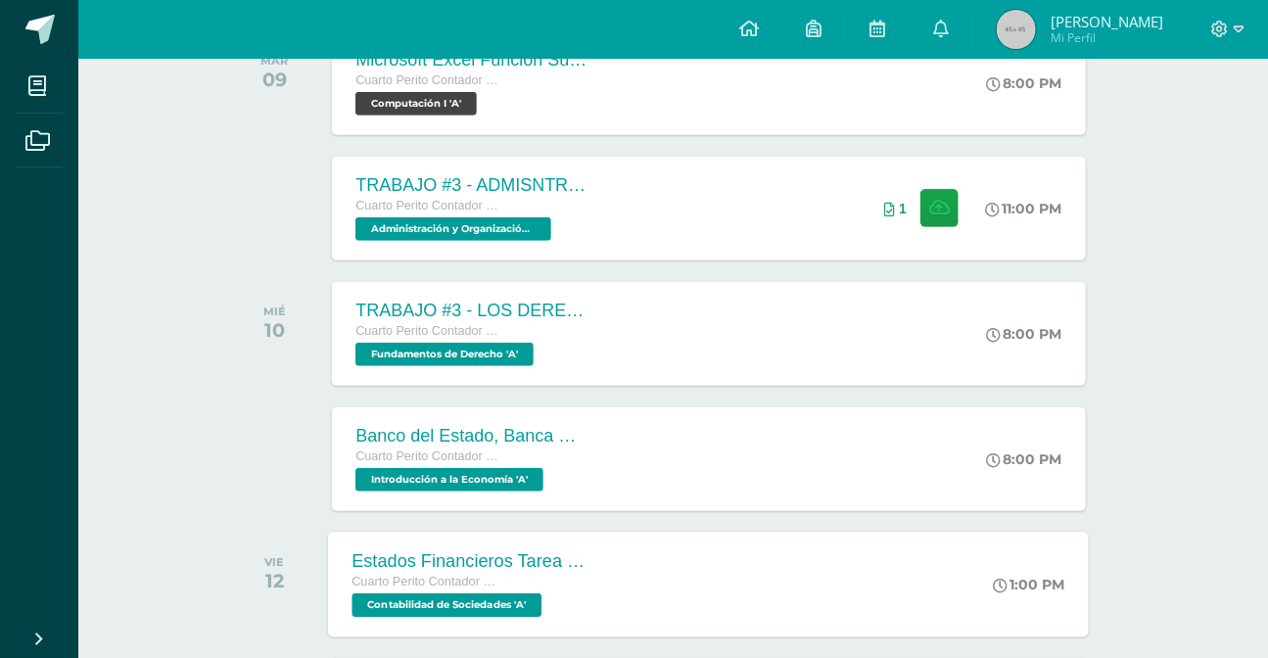
scroll to position [582, 0]
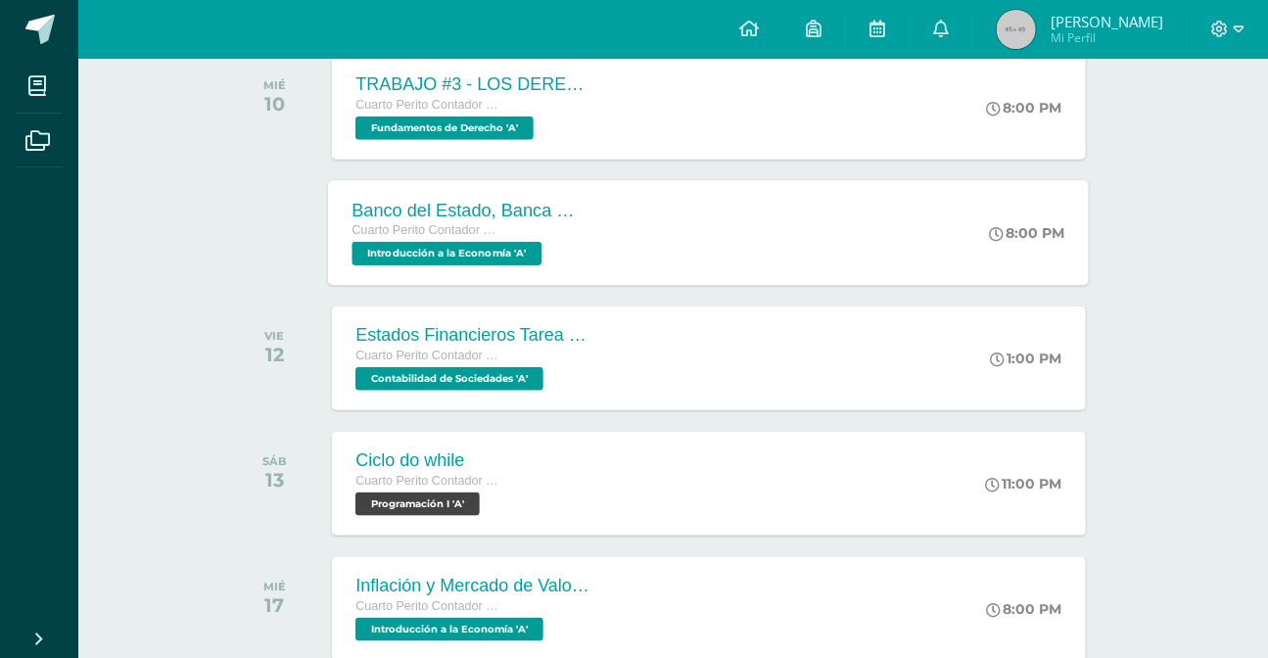
click at [833, 239] on div "Banco del Estado, Banca Múltiple. Cuarto Perito Contador con Orientación en Com…" at bounding box center [709, 232] width 761 height 105
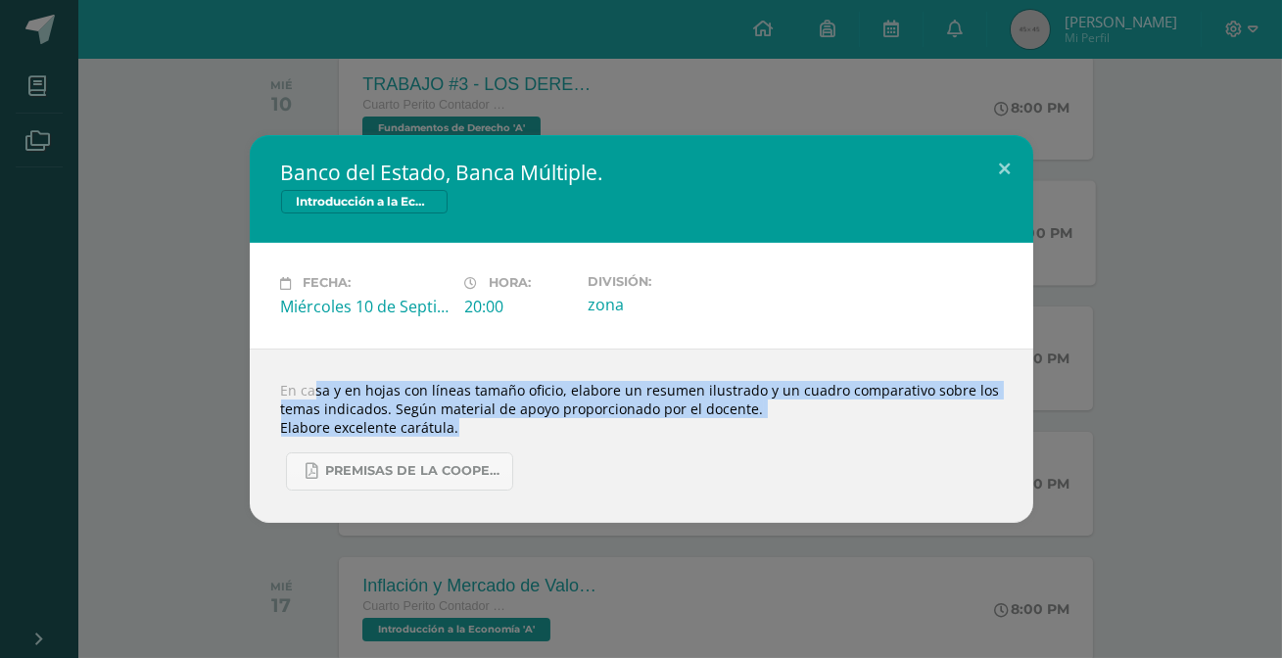
drag, startPoint x: 280, startPoint y: 388, endPoint x: 597, endPoint y: 432, distance: 320.3
click at [597, 432] on div "En casa y en hojas con líneas tamaño oficio, elabore un resumen ilustrado y un …" at bounding box center [641, 436] width 783 height 174
click at [984, 166] on button at bounding box center [1005, 168] width 56 height 67
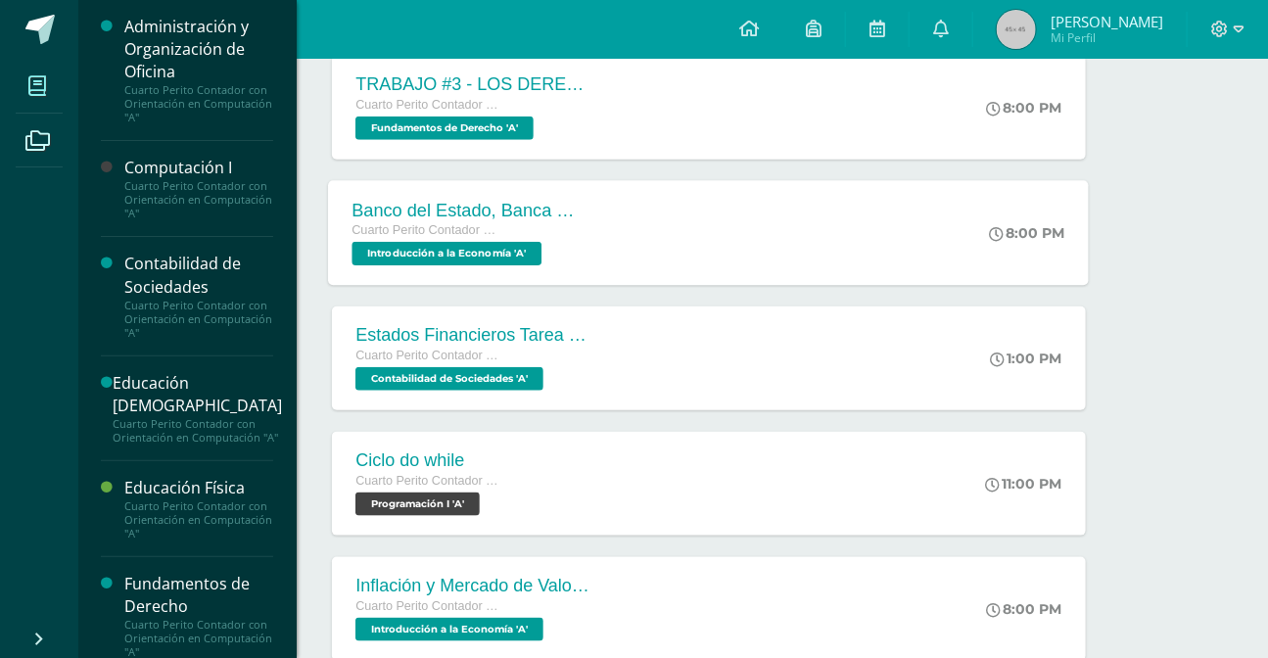
click at [42, 89] on icon at bounding box center [37, 86] width 18 height 20
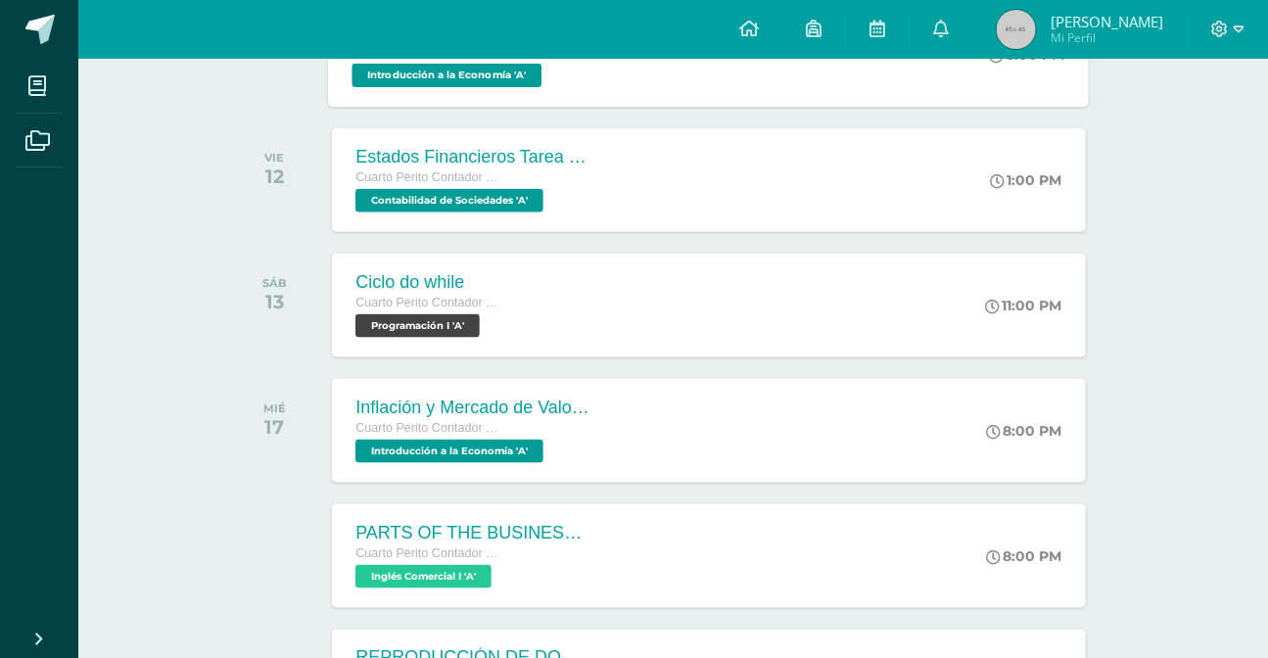
scroll to position [849, 0]
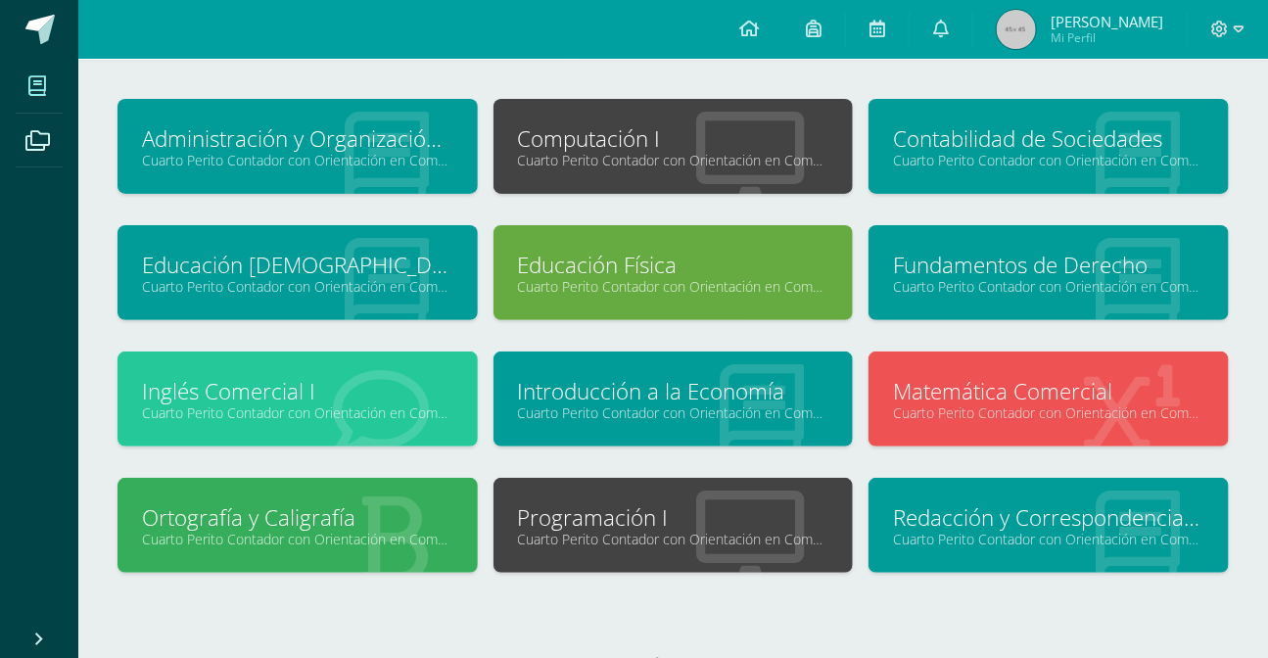
scroll to position [163, 0]
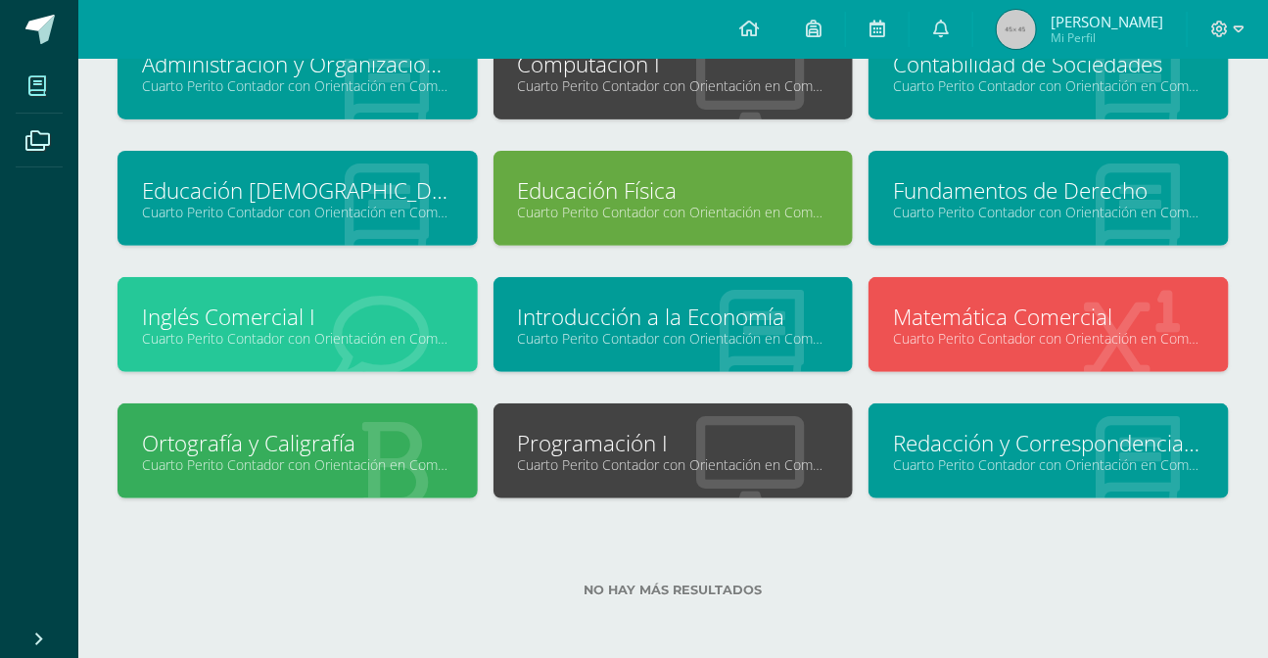
click at [593, 349] on div "Introducción a la Economía Cuarto Perito Contador con Orientación en Computació…" at bounding box center [674, 324] width 360 height 95
click at [610, 337] on link "Cuarto Perito Contador con Orientación en Computación "A"" at bounding box center [673, 338] width 311 height 19
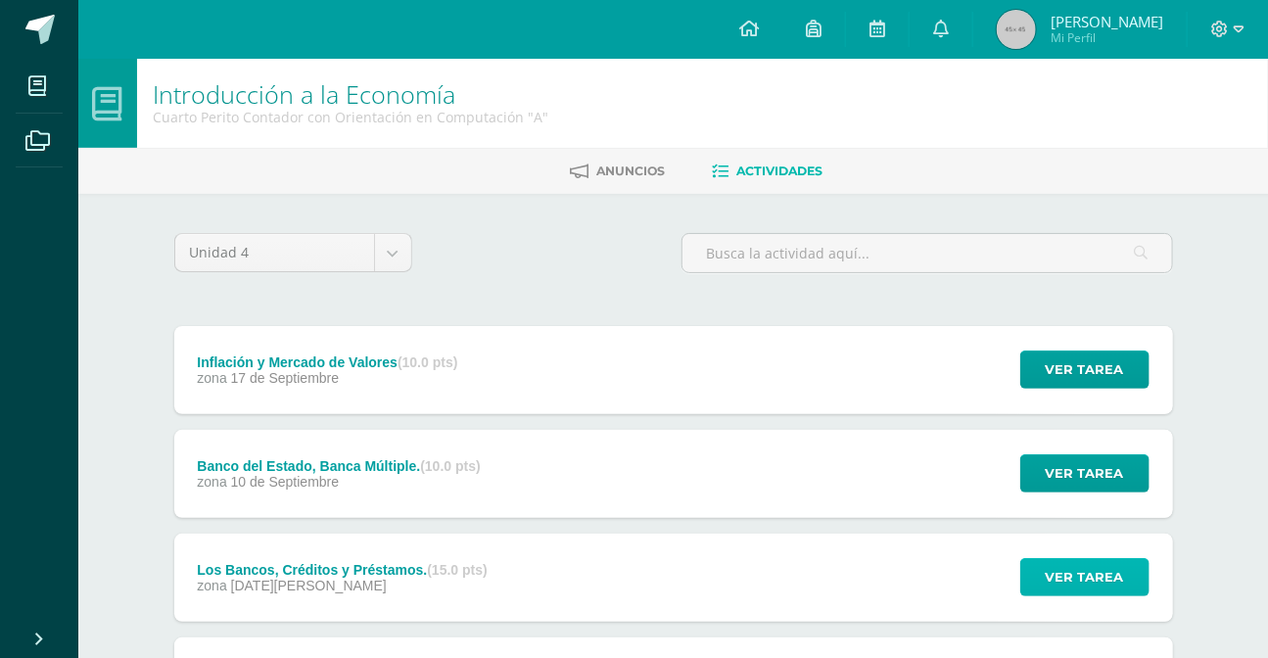
click at [1057, 570] on span "Ver tarea" at bounding box center [1085, 577] width 78 height 36
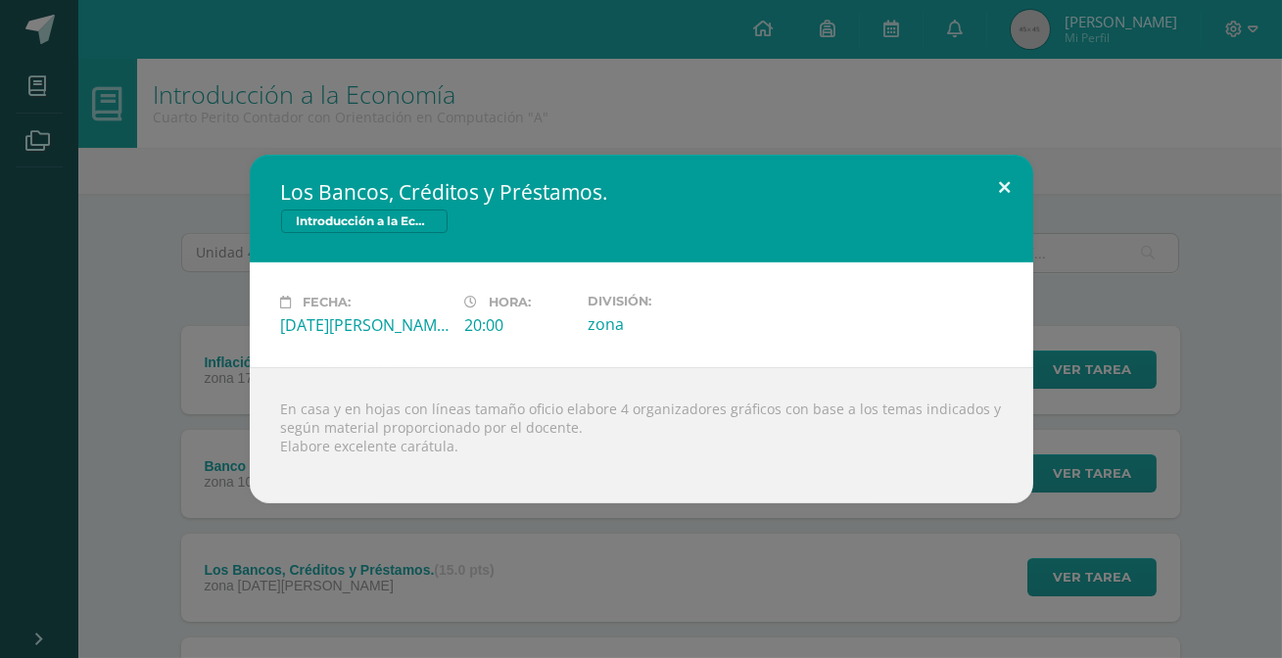
click at [984, 188] on button at bounding box center [1005, 188] width 56 height 67
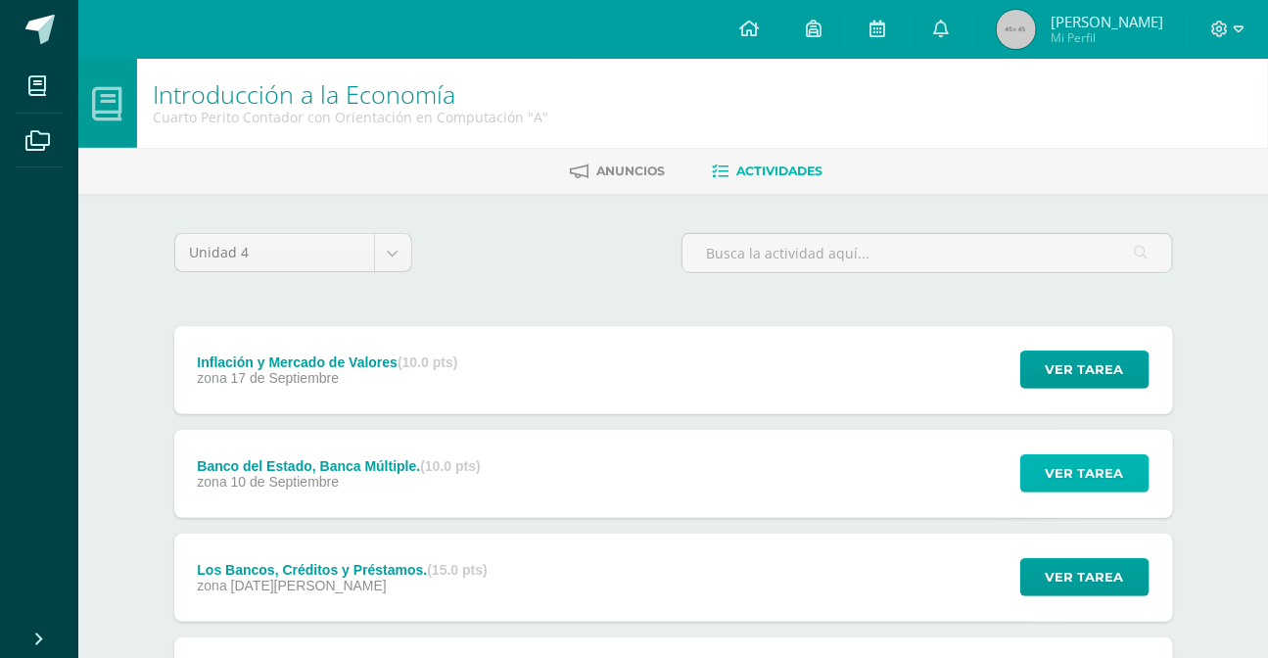
click at [1081, 469] on span "Ver tarea" at bounding box center [1085, 473] width 78 height 36
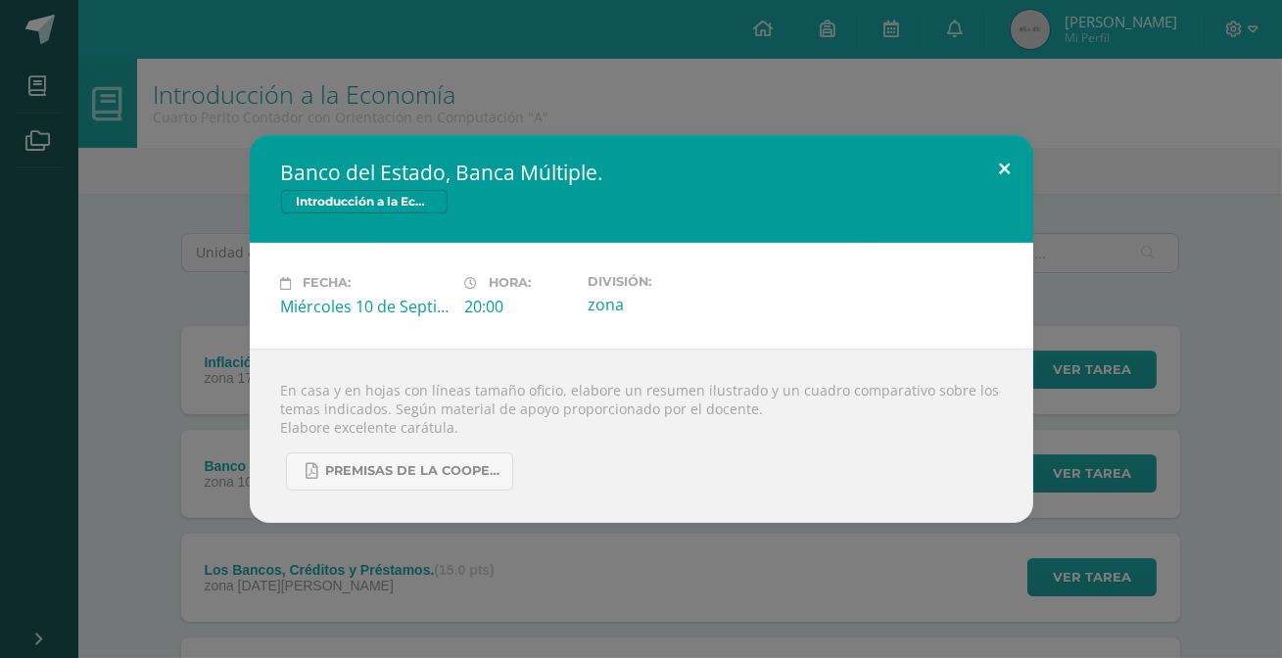
click at [998, 186] on button at bounding box center [1005, 168] width 56 height 67
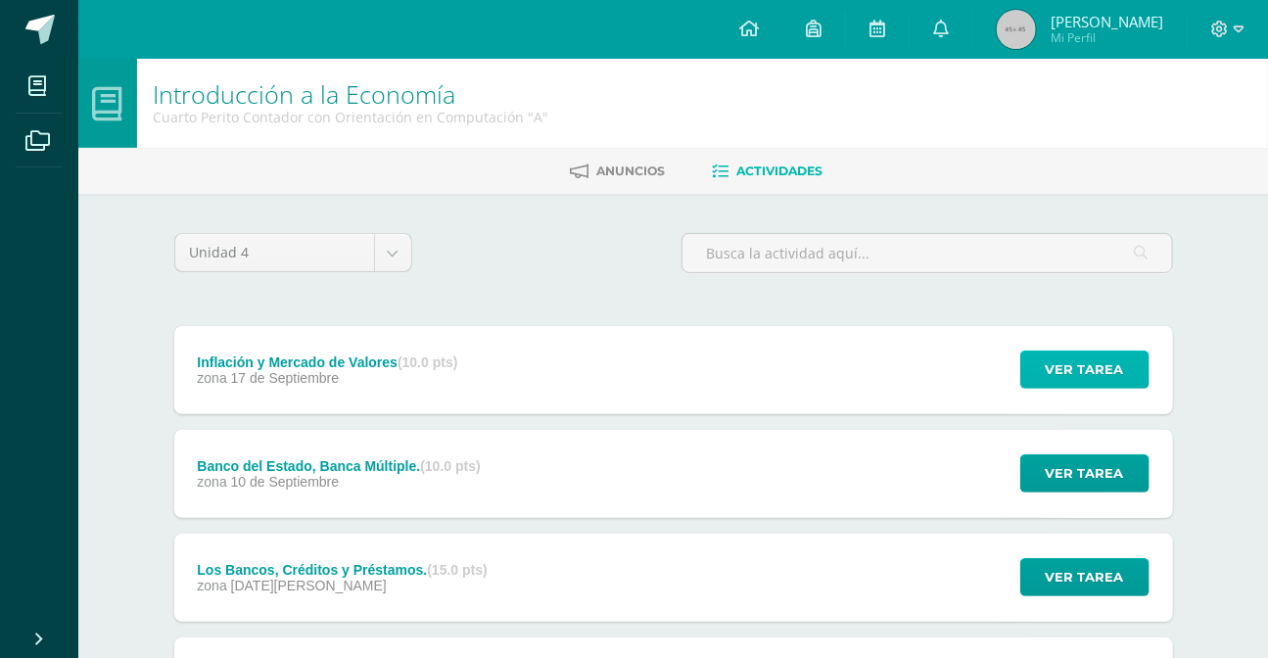
click at [1052, 371] on span "Ver tarea" at bounding box center [1085, 370] width 78 height 36
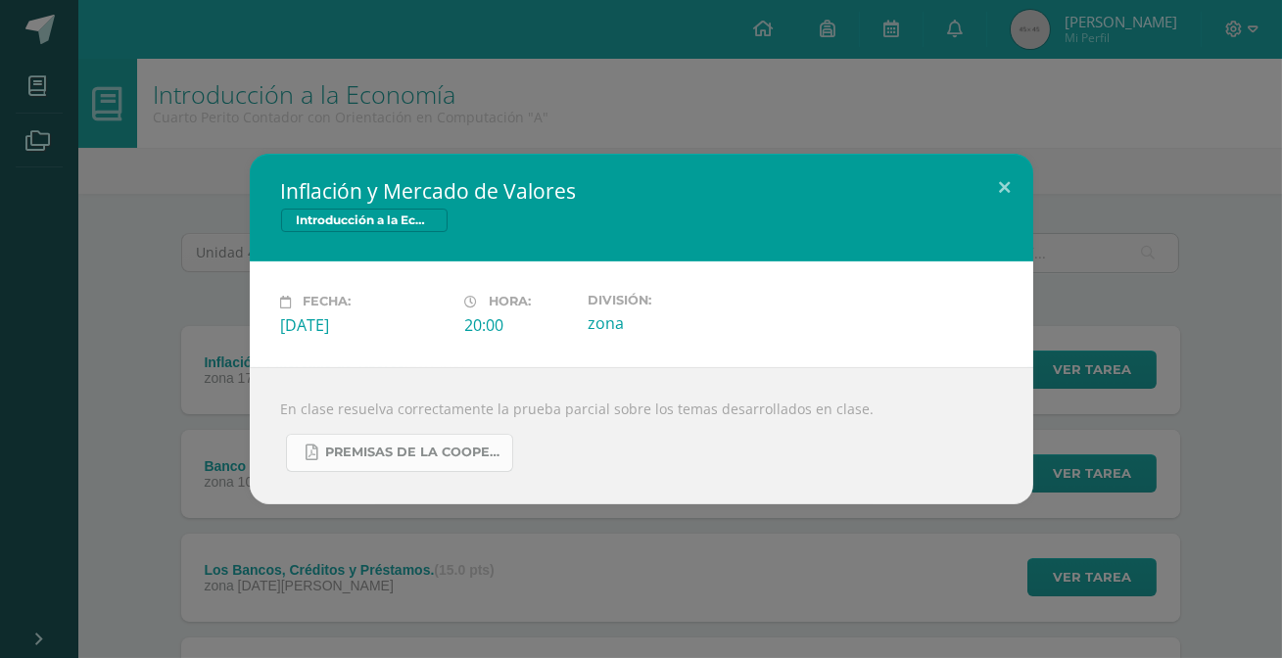
click at [440, 445] on span "PREMISAS DE LA COOPERACION SOCIAL.pdf" at bounding box center [414, 453] width 176 height 16
click at [1007, 185] on button at bounding box center [1005, 187] width 56 height 67
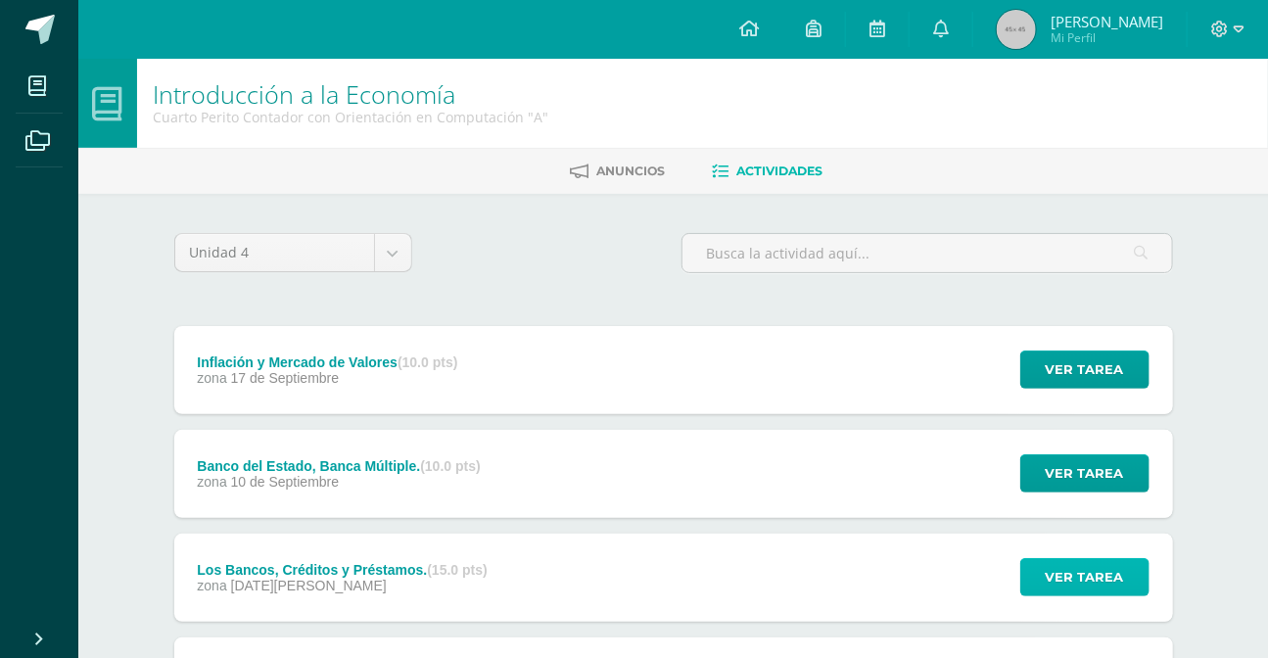
click at [1100, 573] on span "Ver tarea" at bounding box center [1085, 577] width 78 height 36
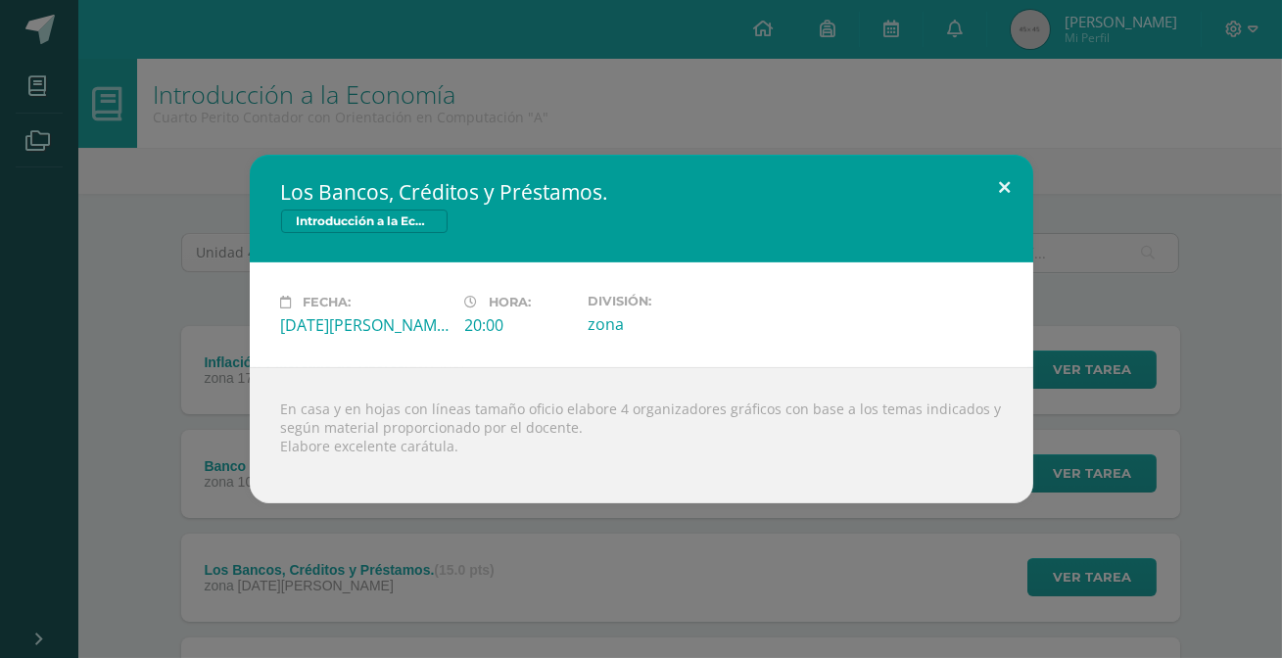
click at [992, 171] on button at bounding box center [1005, 188] width 56 height 67
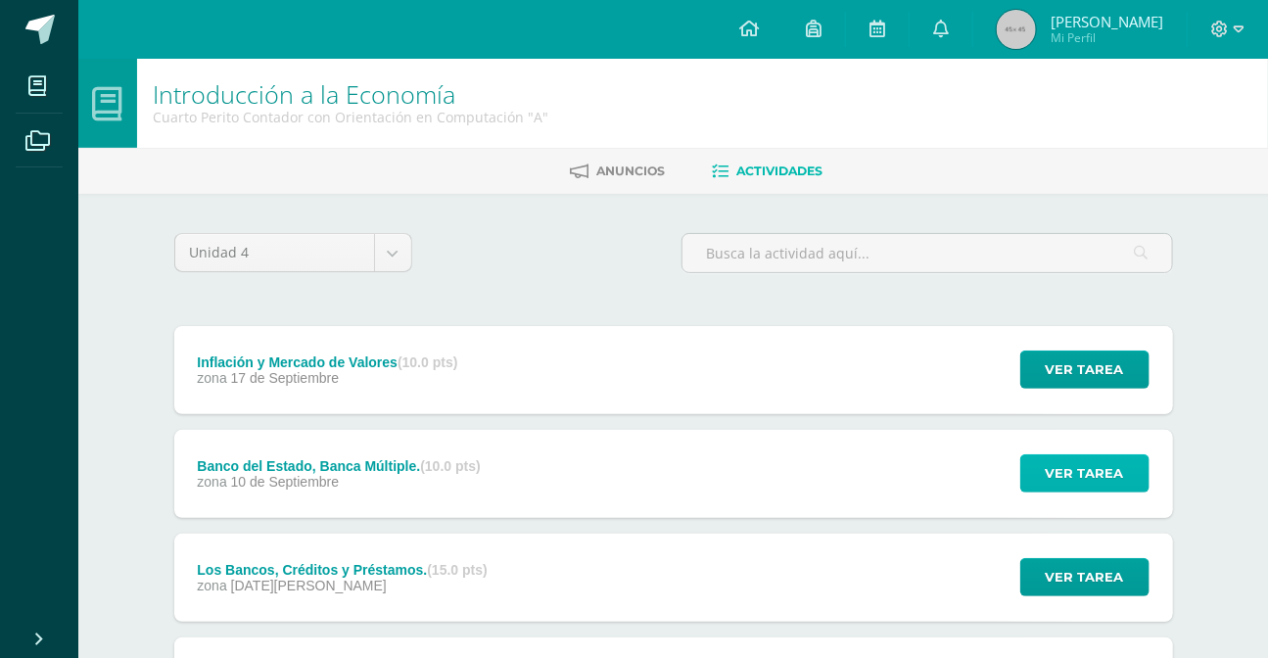
click at [1058, 460] on span "Ver tarea" at bounding box center [1085, 473] width 78 height 36
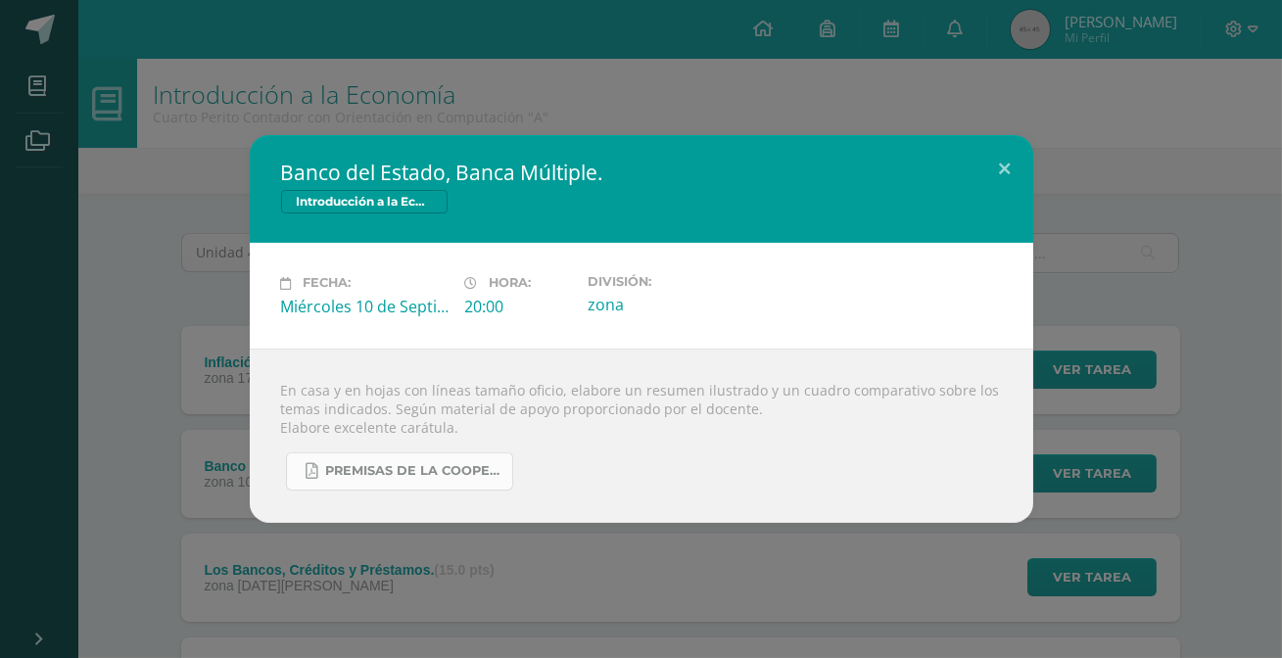
click at [423, 482] on link "PREMISAS DE LA COOPERACION SOCIAL.pdf" at bounding box center [399, 471] width 227 height 38
drag, startPoint x: 999, startPoint y: 168, endPoint x: 1005, endPoint y: 267, distance: 99.1
click at [998, 167] on button at bounding box center [1005, 168] width 56 height 67
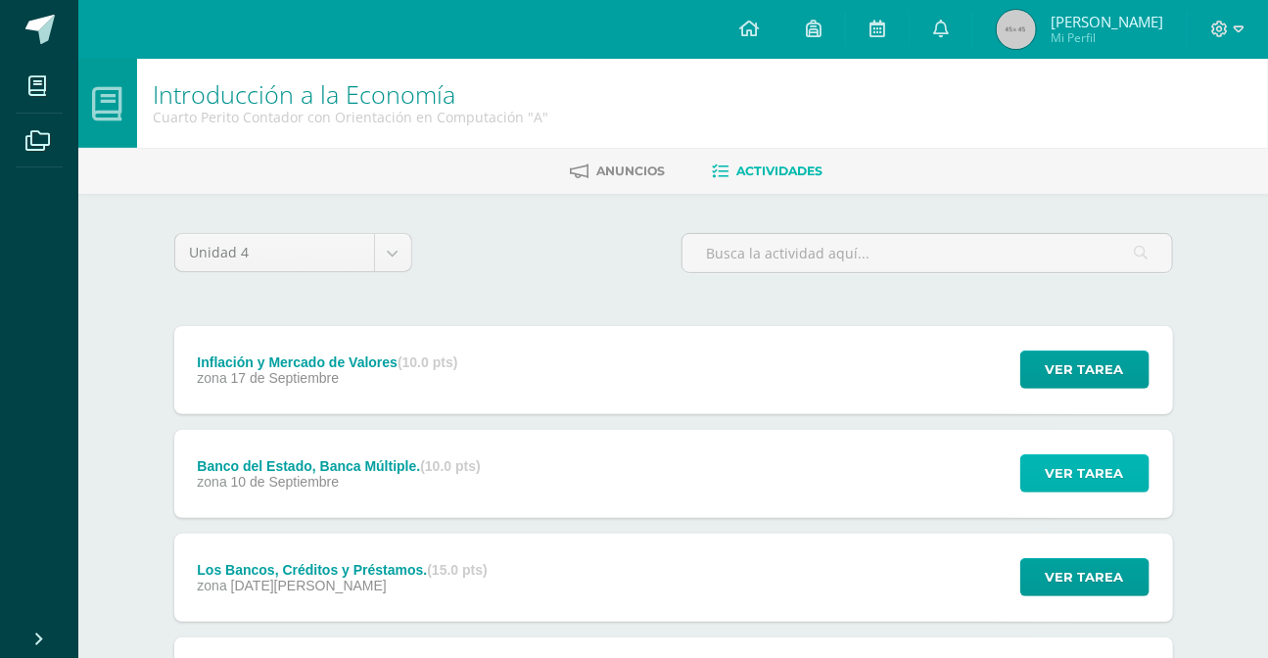
click at [1058, 455] on span "Ver tarea" at bounding box center [1085, 473] width 78 height 36
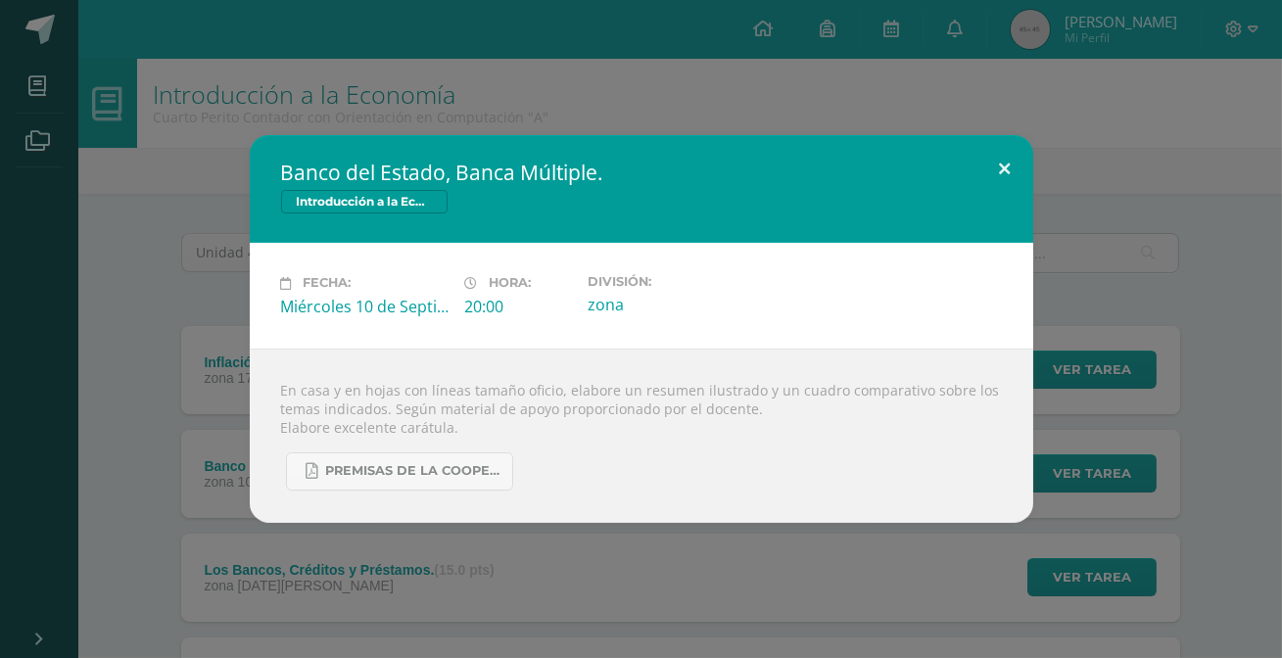
click at [981, 183] on button at bounding box center [1005, 168] width 56 height 67
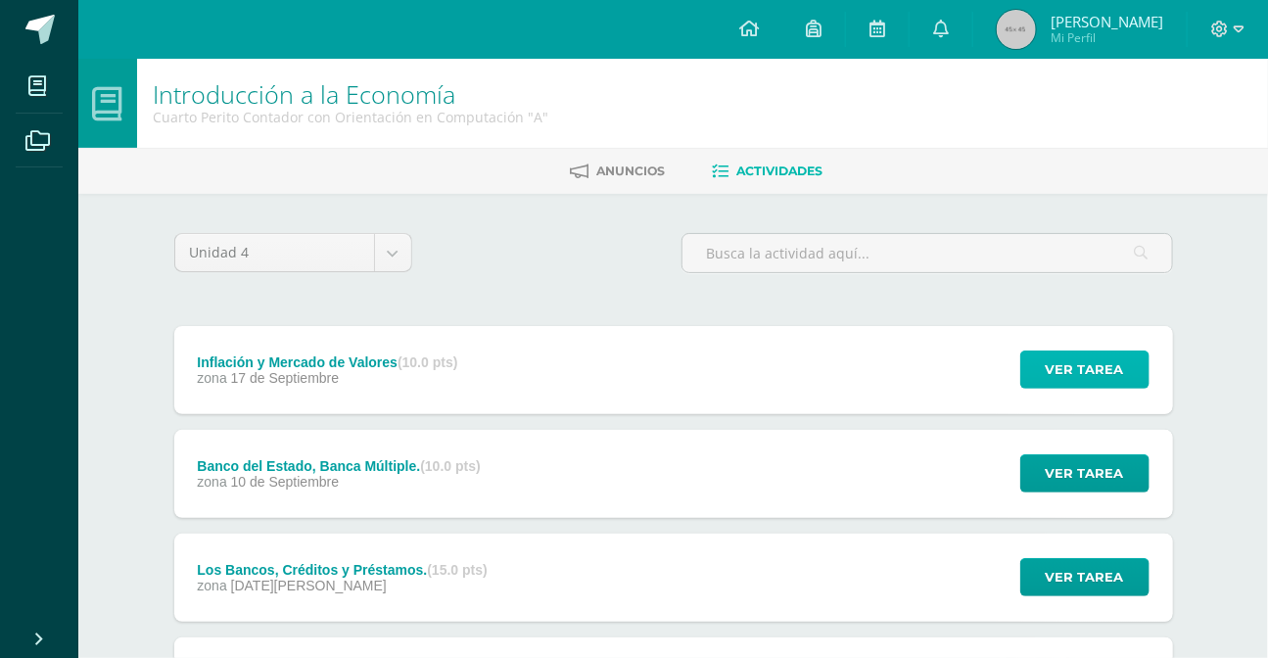
click at [1115, 372] on span "Ver tarea" at bounding box center [1085, 370] width 78 height 36
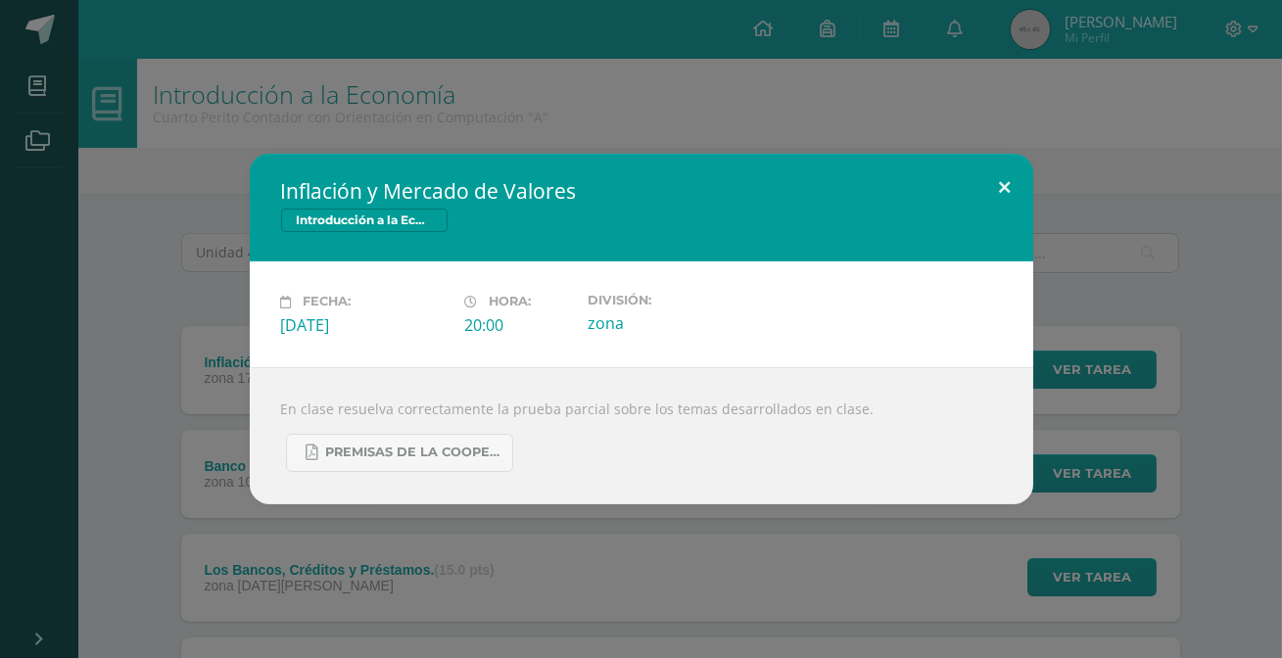
click at [1002, 199] on button at bounding box center [1005, 187] width 56 height 67
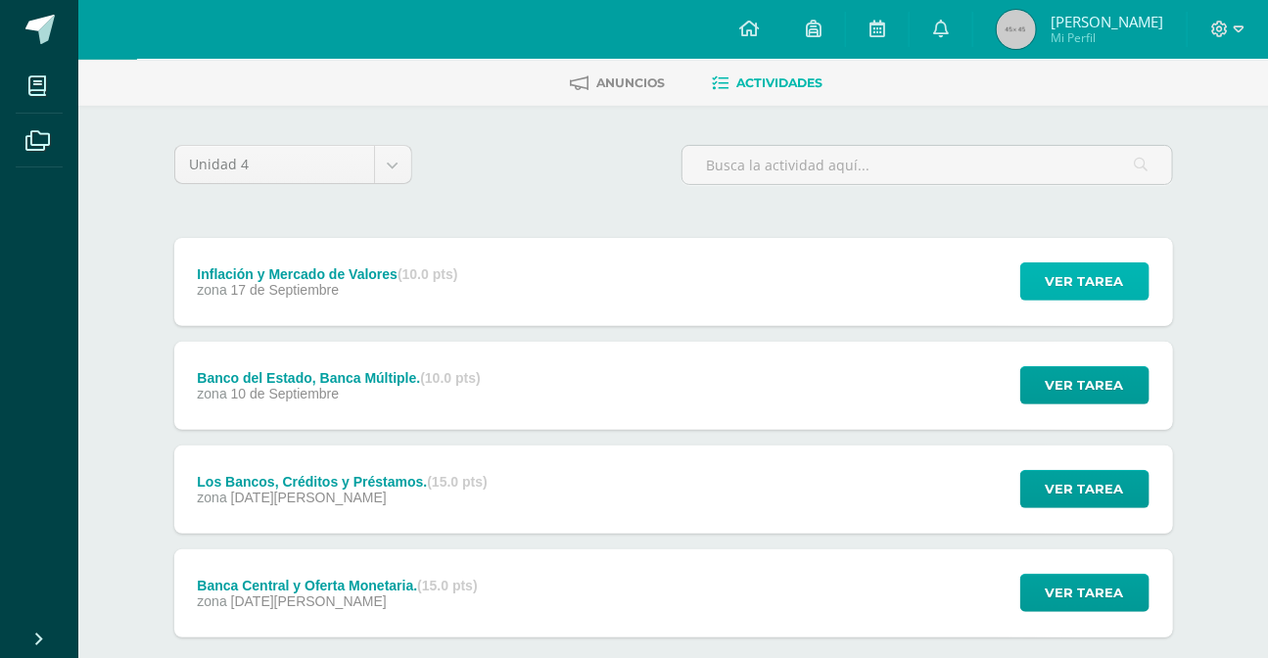
scroll to position [198, 0]
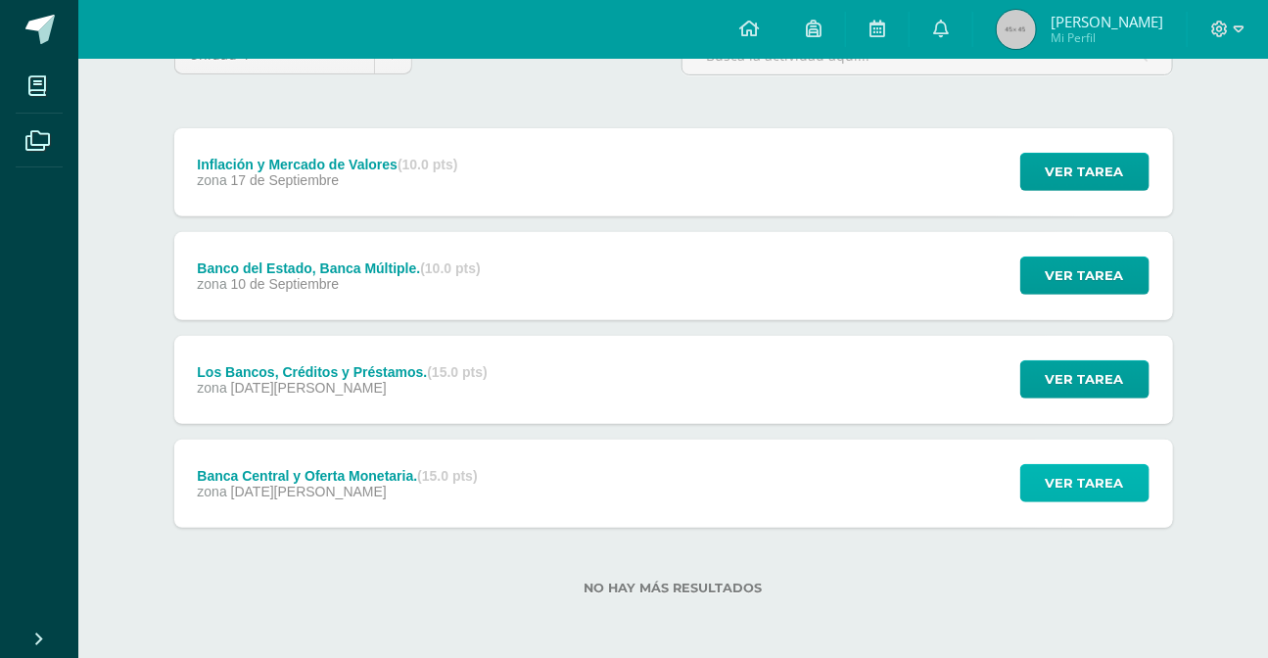
click at [1047, 489] on button "Ver tarea" at bounding box center [1084, 483] width 129 height 38
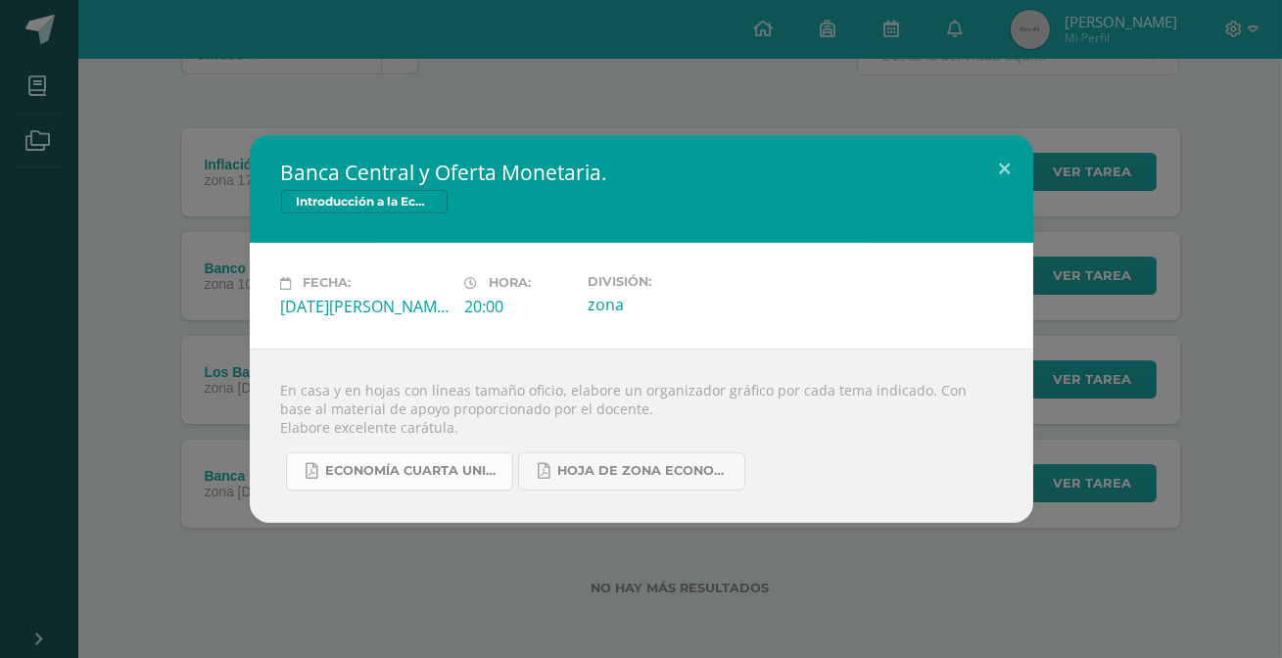
click at [464, 464] on span "ECONOMÍA CUARTA UNIDAD.pdf" at bounding box center [414, 471] width 176 height 16
click at [988, 165] on button at bounding box center [1005, 168] width 56 height 67
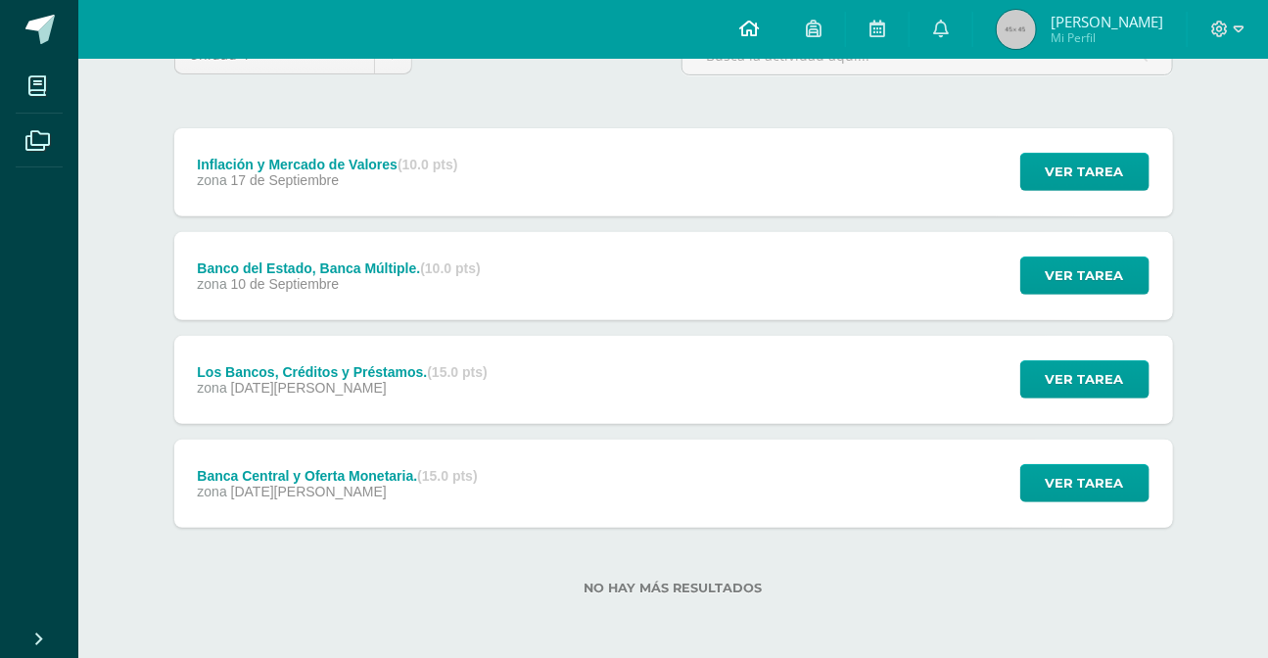
drag, startPoint x: 774, startPoint y: 33, endPoint x: 728, endPoint y: 127, distance: 104.7
click at [759, 33] on icon at bounding box center [749, 29] width 20 height 18
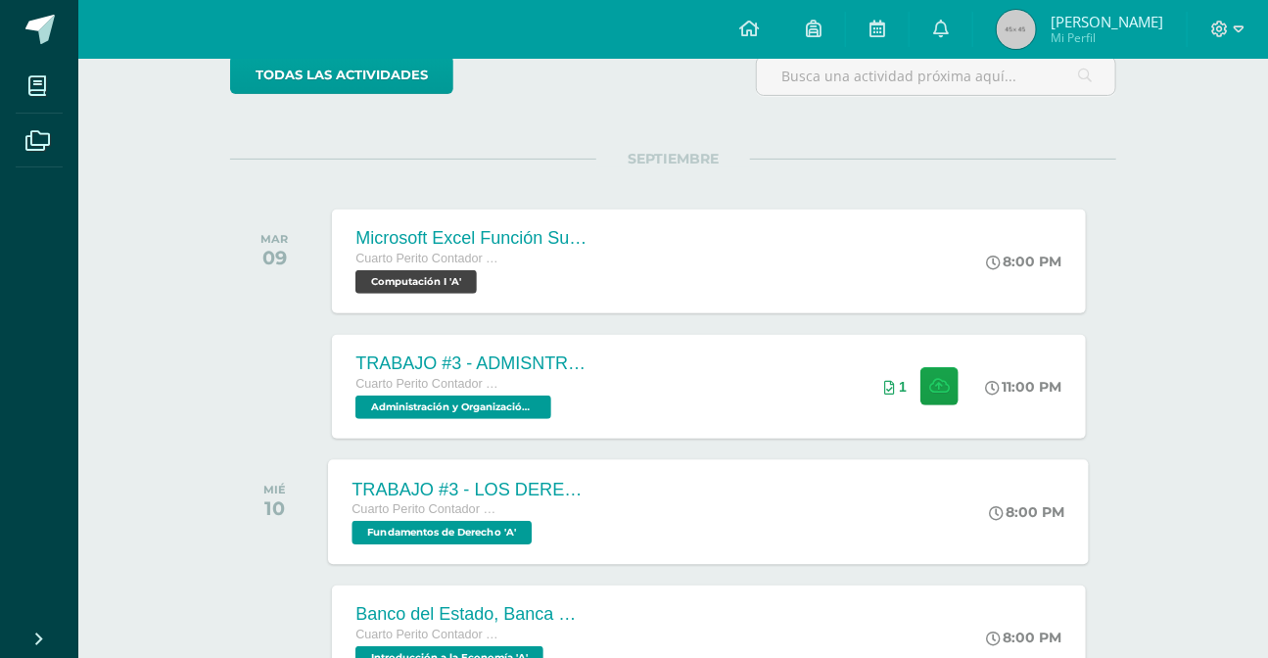
scroll to position [266, 0]
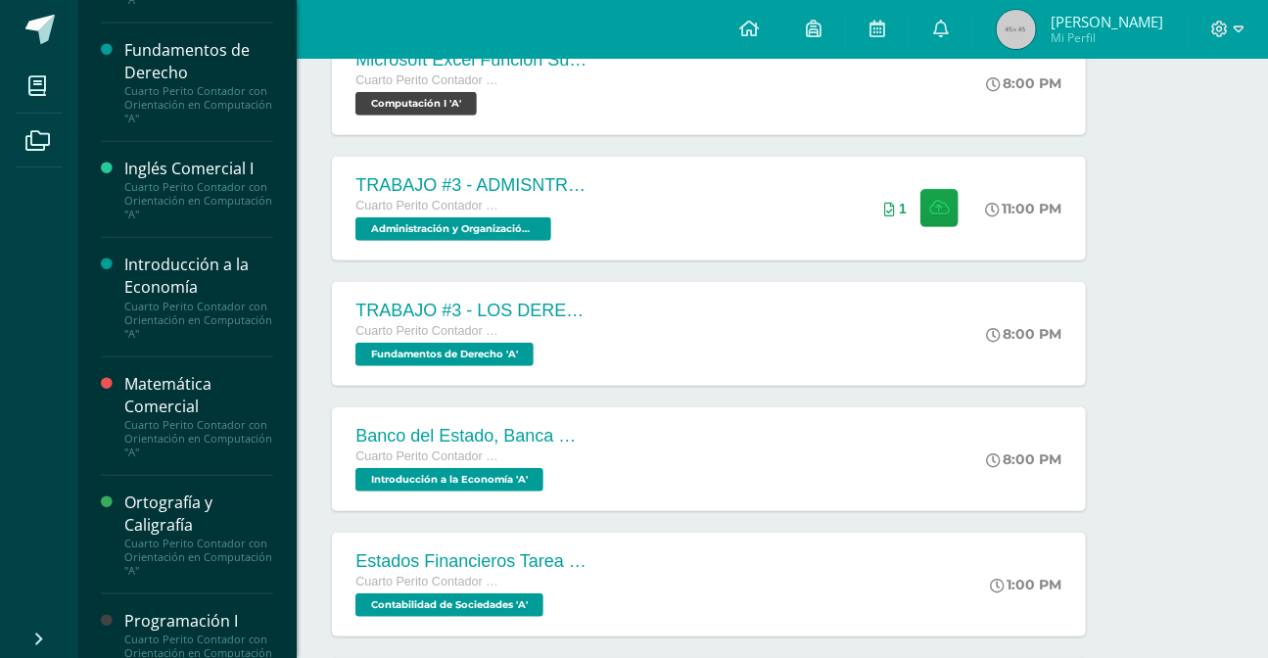
scroll to position [720, 0]
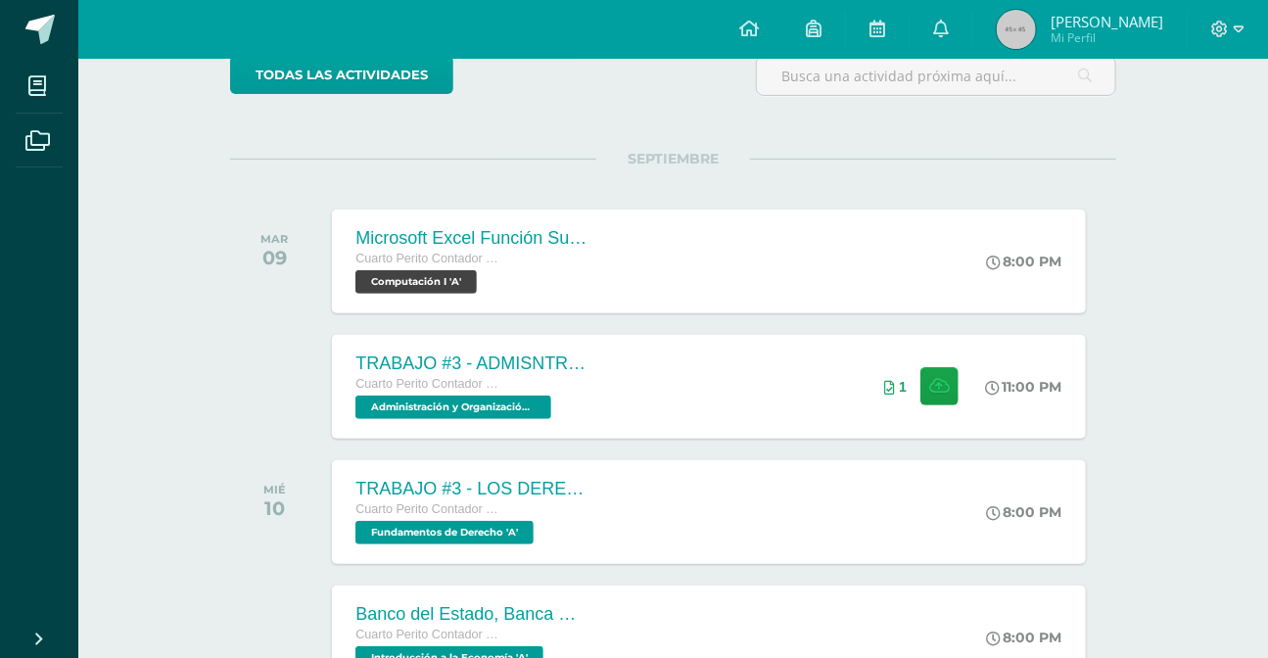
scroll to position [355, 0]
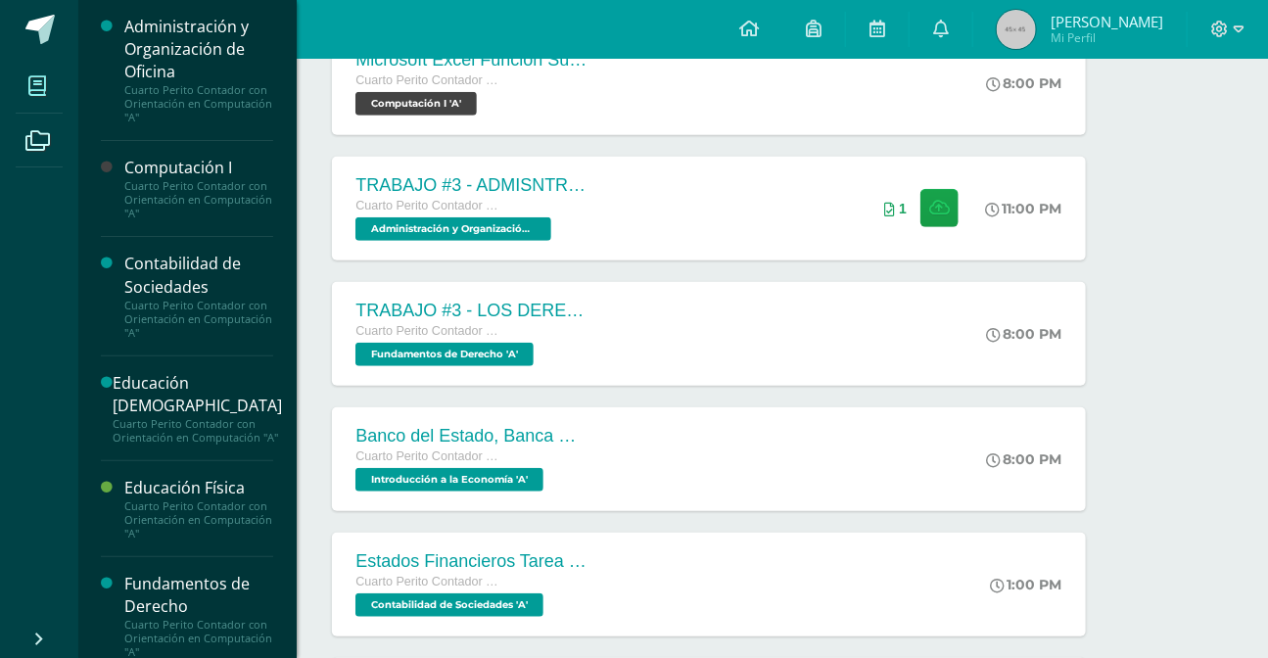
click at [49, 87] on span at bounding box center [38, 86] width 44 height 44
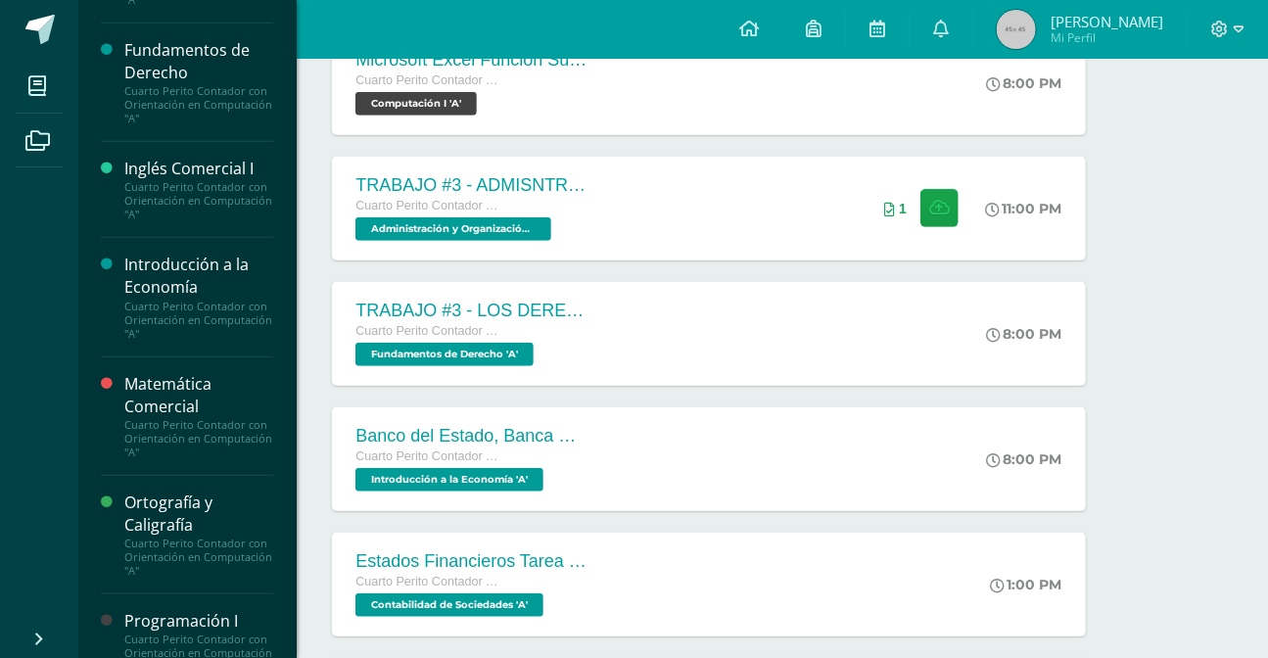
scroll to position [720, 0]
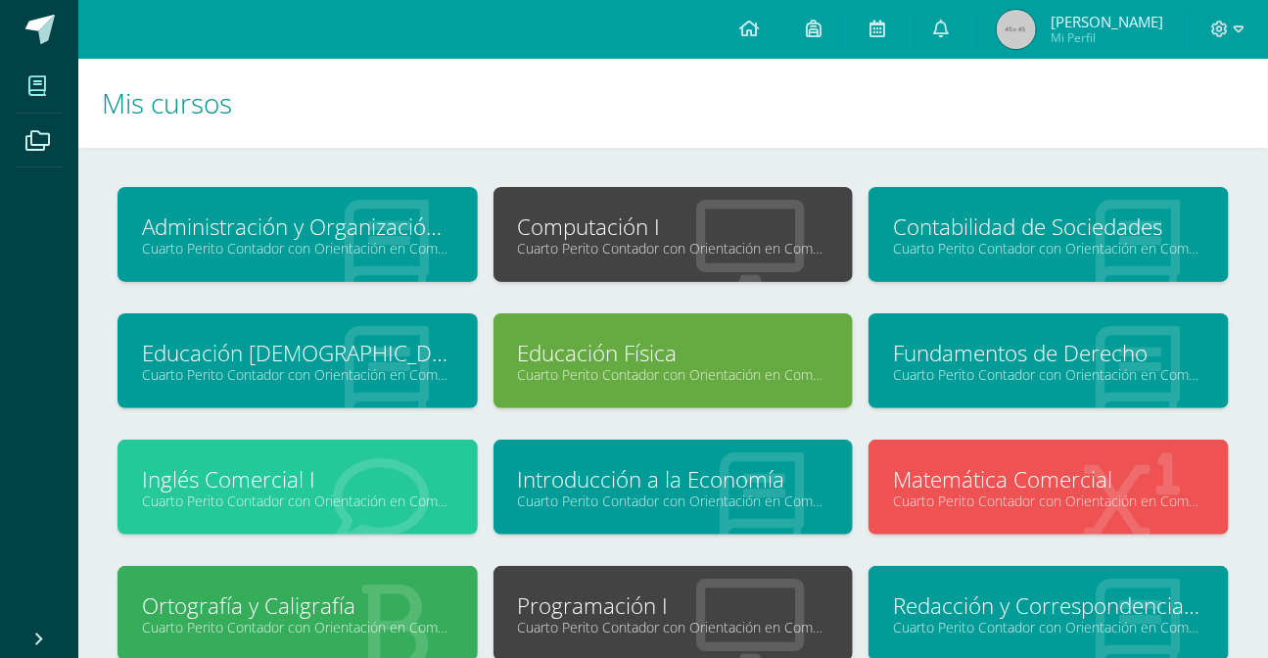
scroll to position [163, 0]
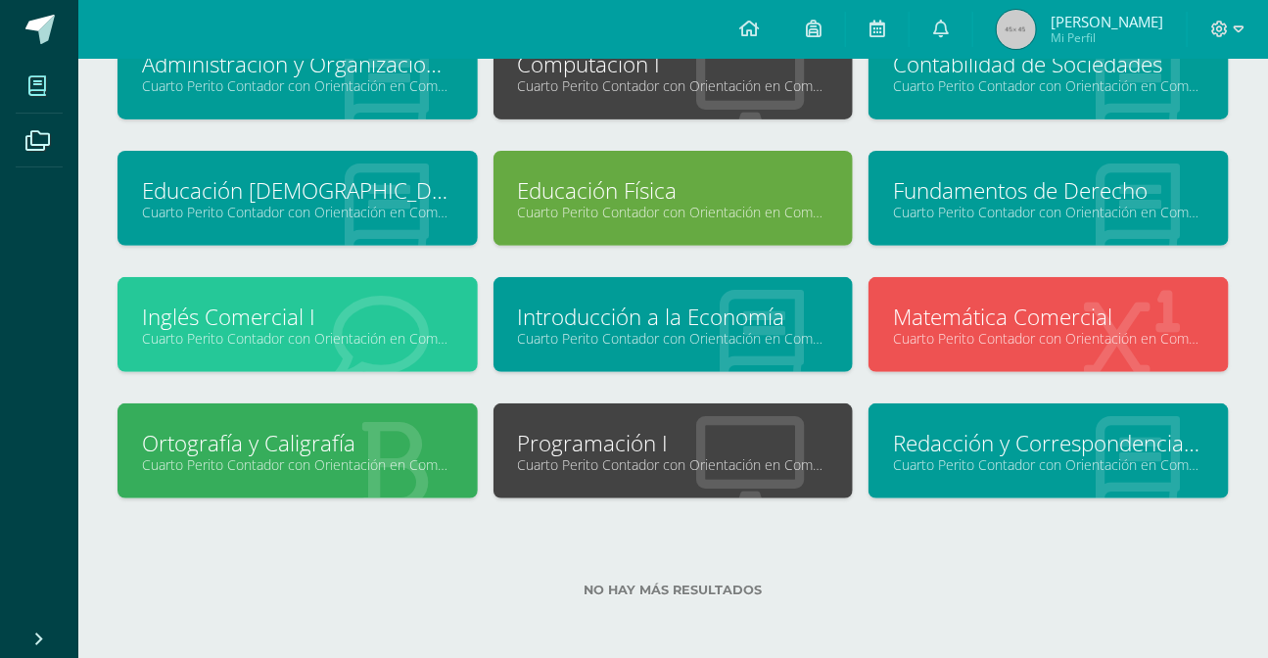
click at [796, 352] on icon at bounding box center [762, 338] width 84 height 96
click at [799, 339] on link "Cuarto Perito Contador con Orientación en Computación "A"" at bounding box center [673, 338] width 311 height 19
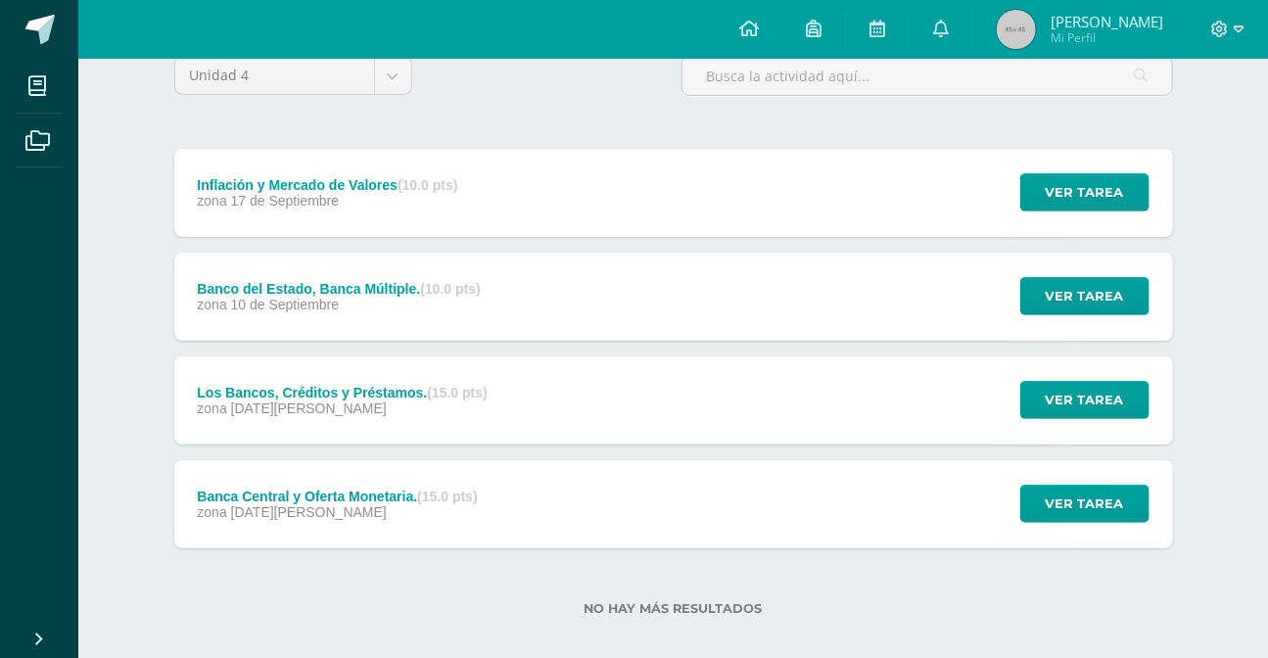
scroll to position [198, 0]
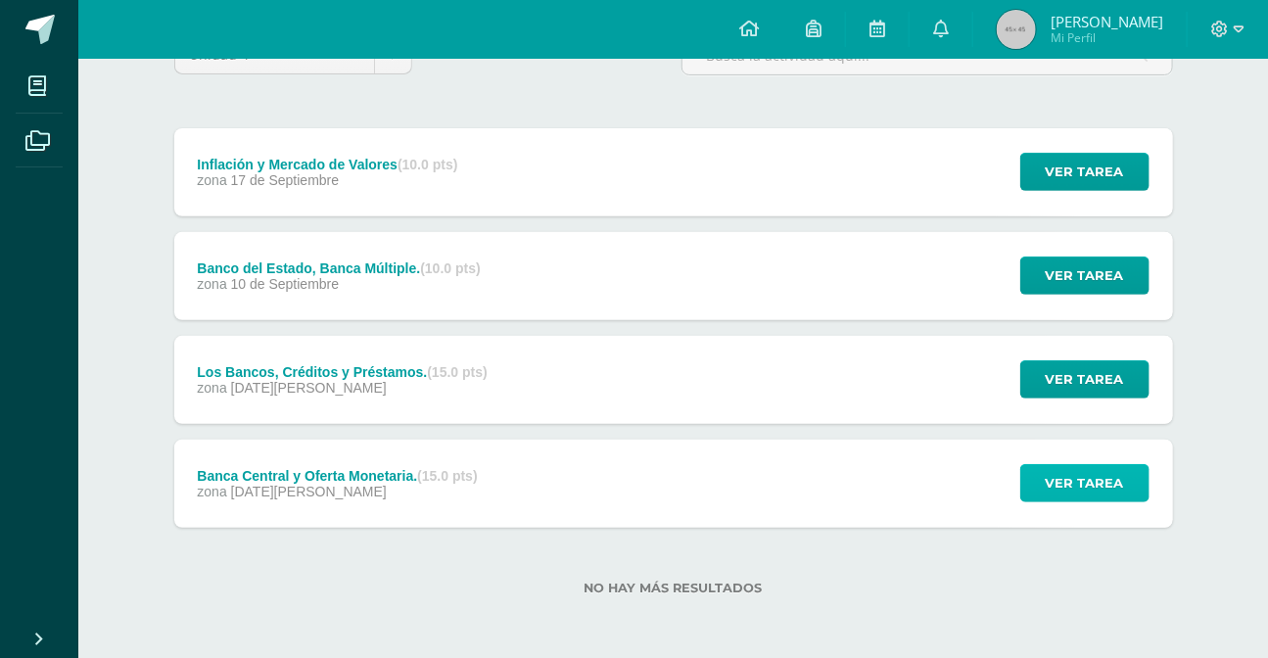
click at [1121, 479] on span "Ver tarea" at bounding box center [1085, 483] width 78 height 36
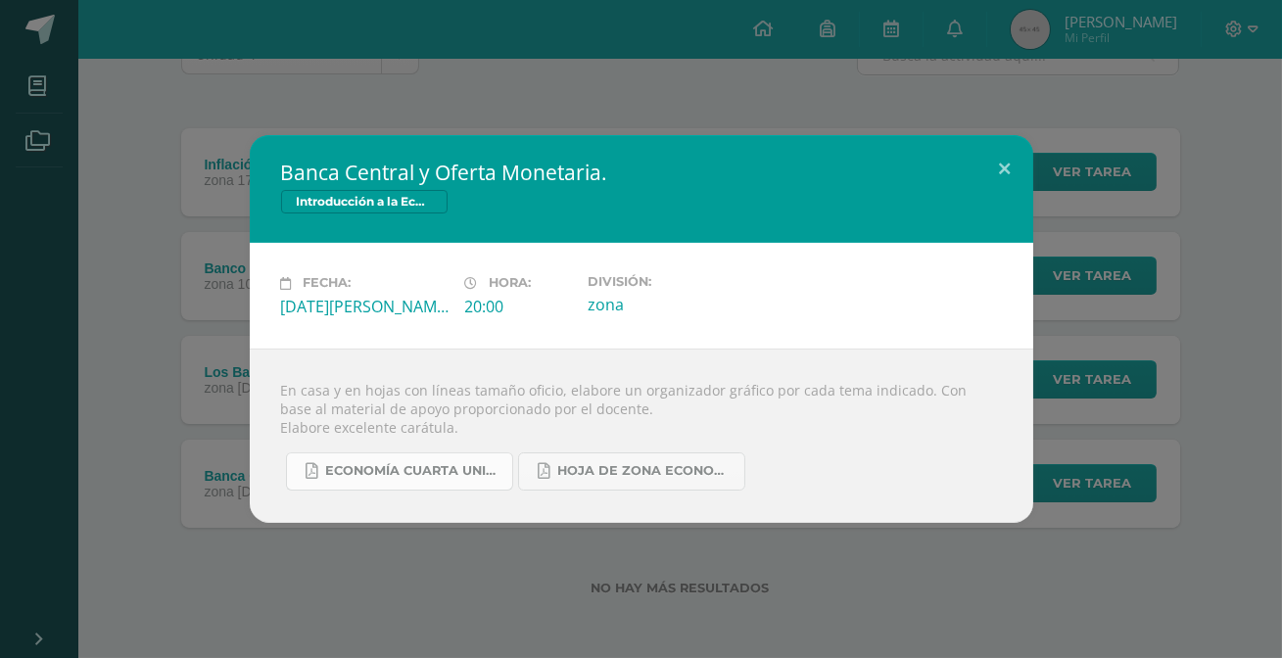
click at [452, 473] on span "ECONOMÍA CUARTA UNIDAD.pdf" at bounding box center [414, 471] width 176 height 16
click at [993, 166] on button at bounding box center [1005, 168] width 56 height 67
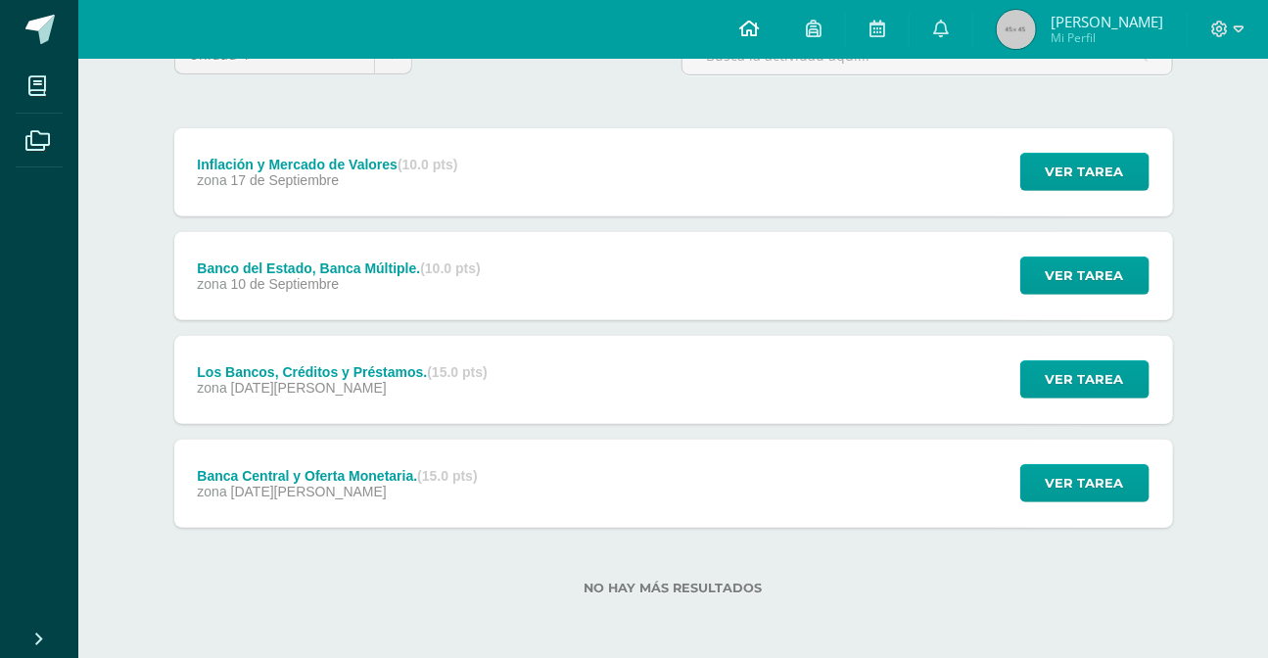
click at [777, 39] on link at bounding box center [749, 29] width 67 height 59
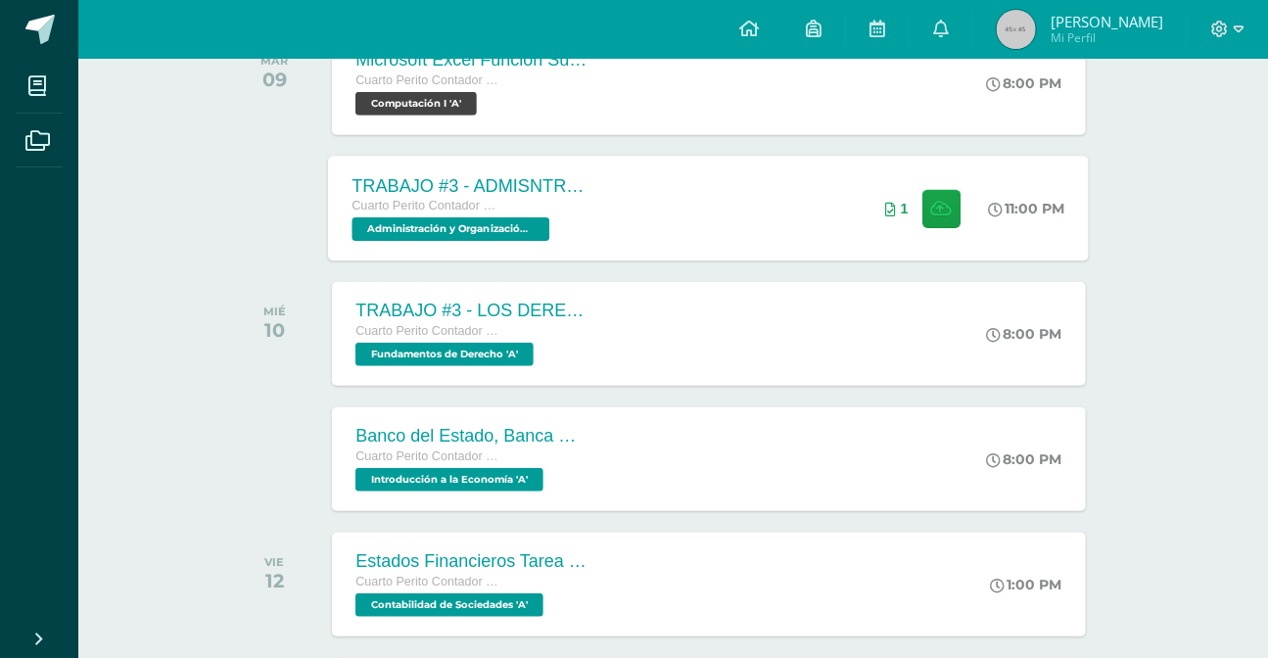
scroll to position [445, 0]
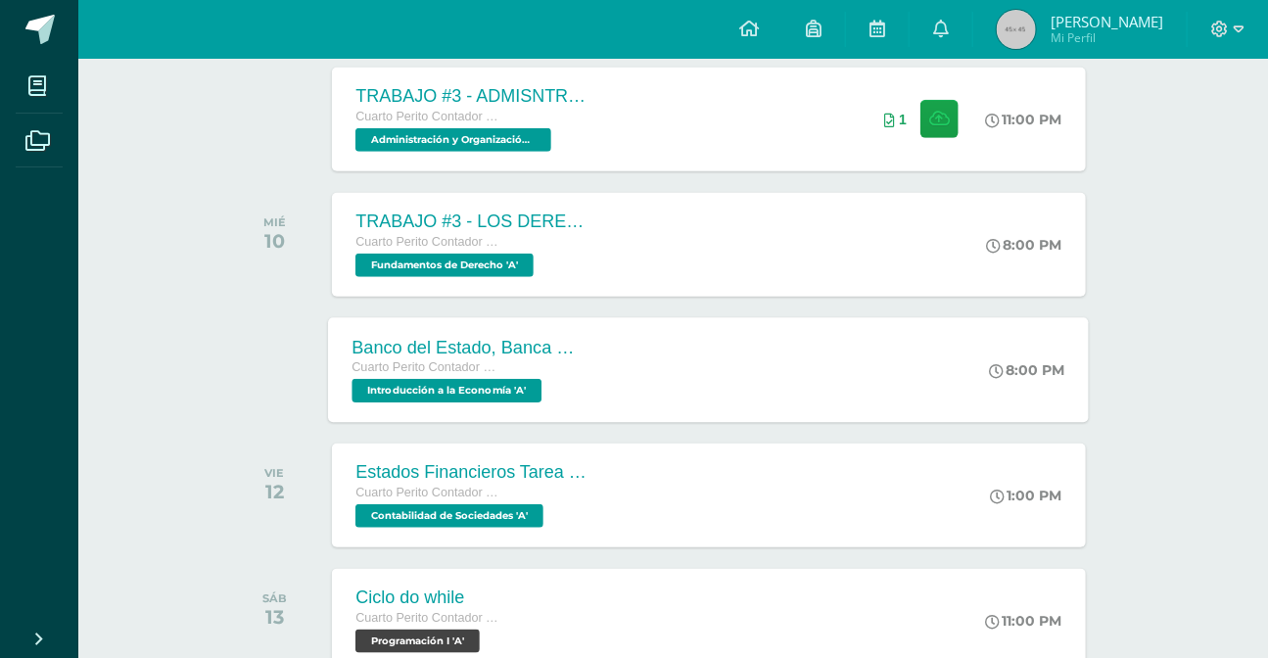
click at [712, 369] on div "Banco del Estado, Banca Múltiple. Cuarto Perito Contador con Orientación en Com…" at bounding box center [709, 369] width 761 height 105
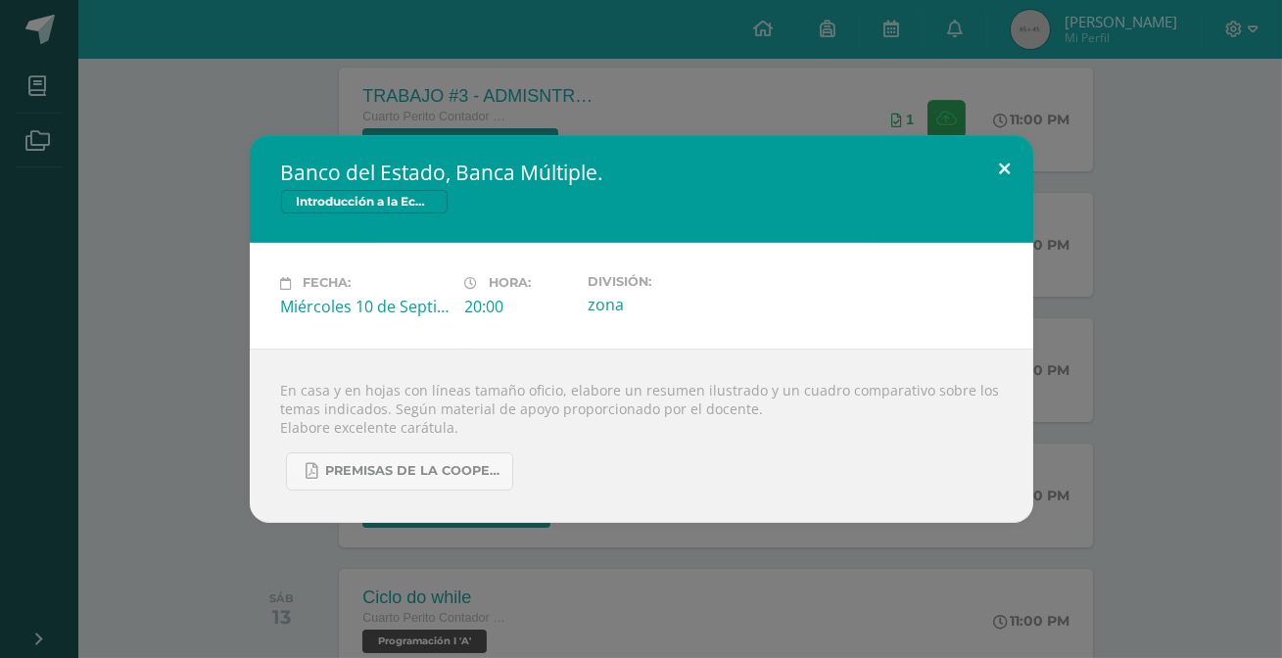
click at [984, 164] on button at bounding box center [1005, 168] width 56 height 67
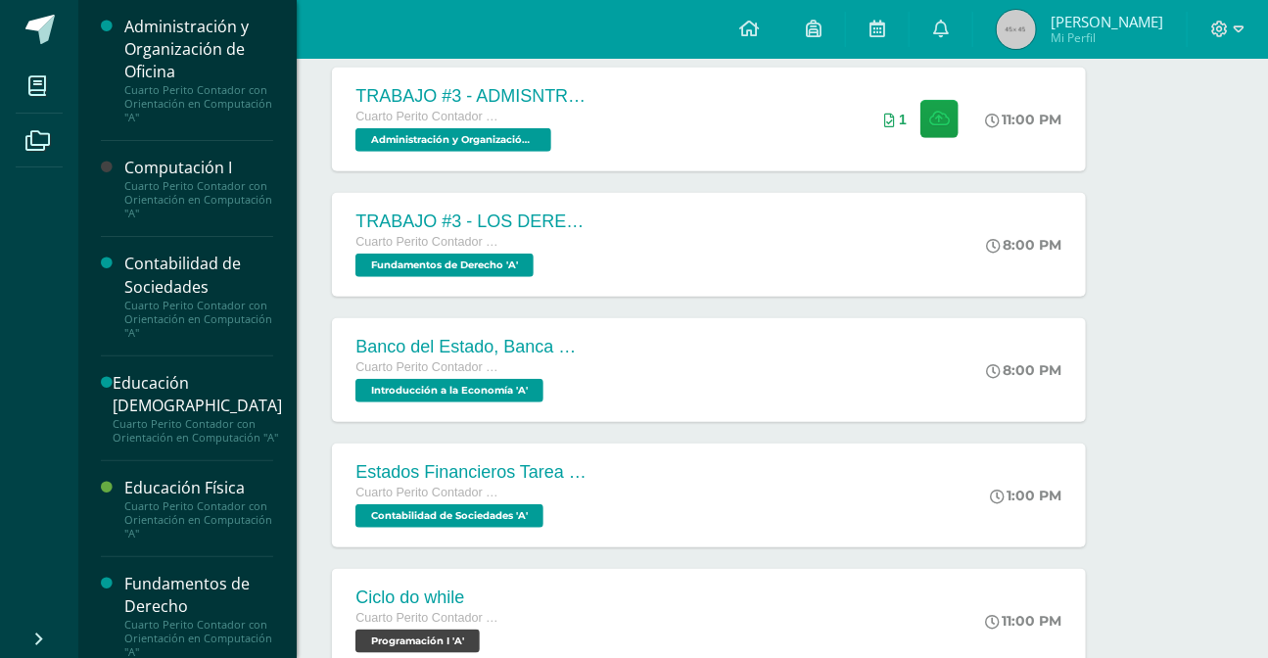
click at [2, 87] on li "Mis cursos" at bounding box center [39, 86] width 78 height 55
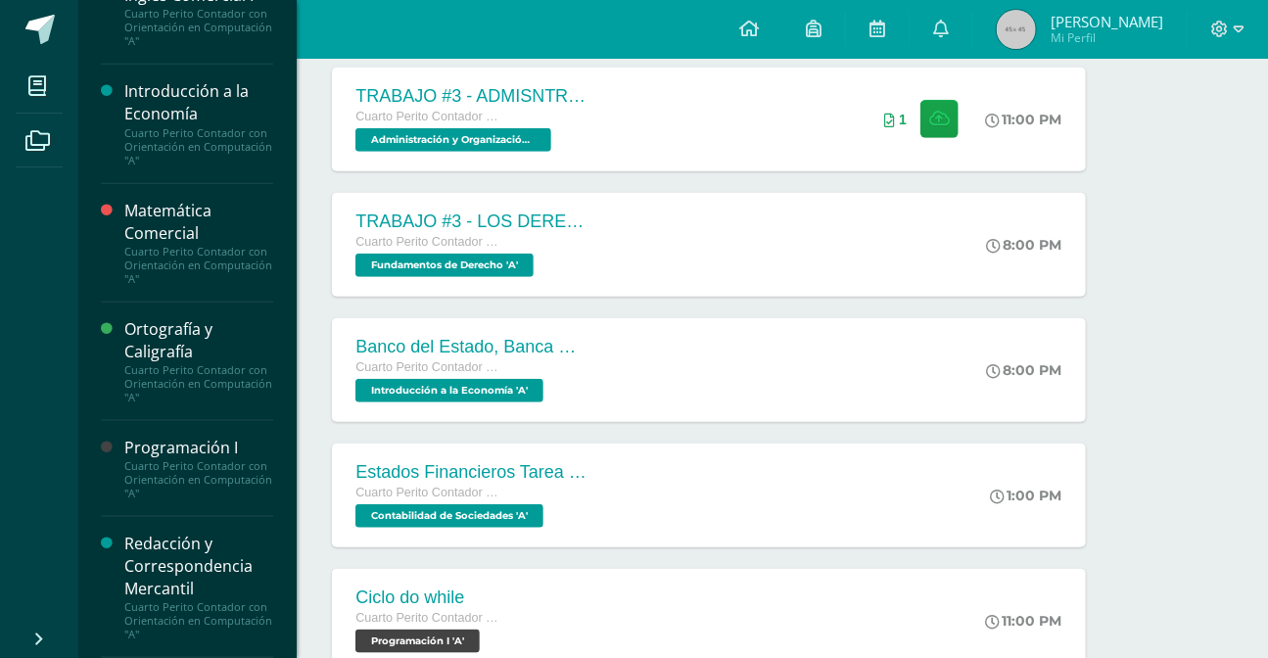
scroll to position [631, 0]
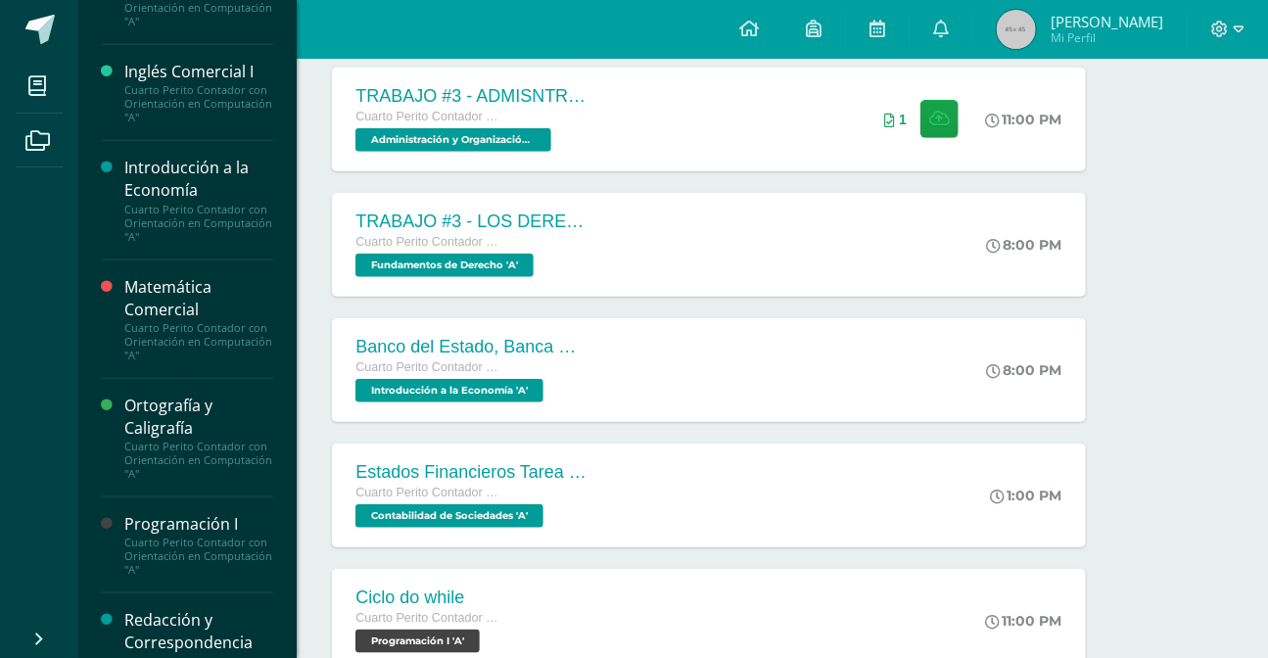
click at [213, 231] on div "Cuarto Perito Contador con Orientación en Computación "A"" at bounding box center [198, 223] width 149 height 41
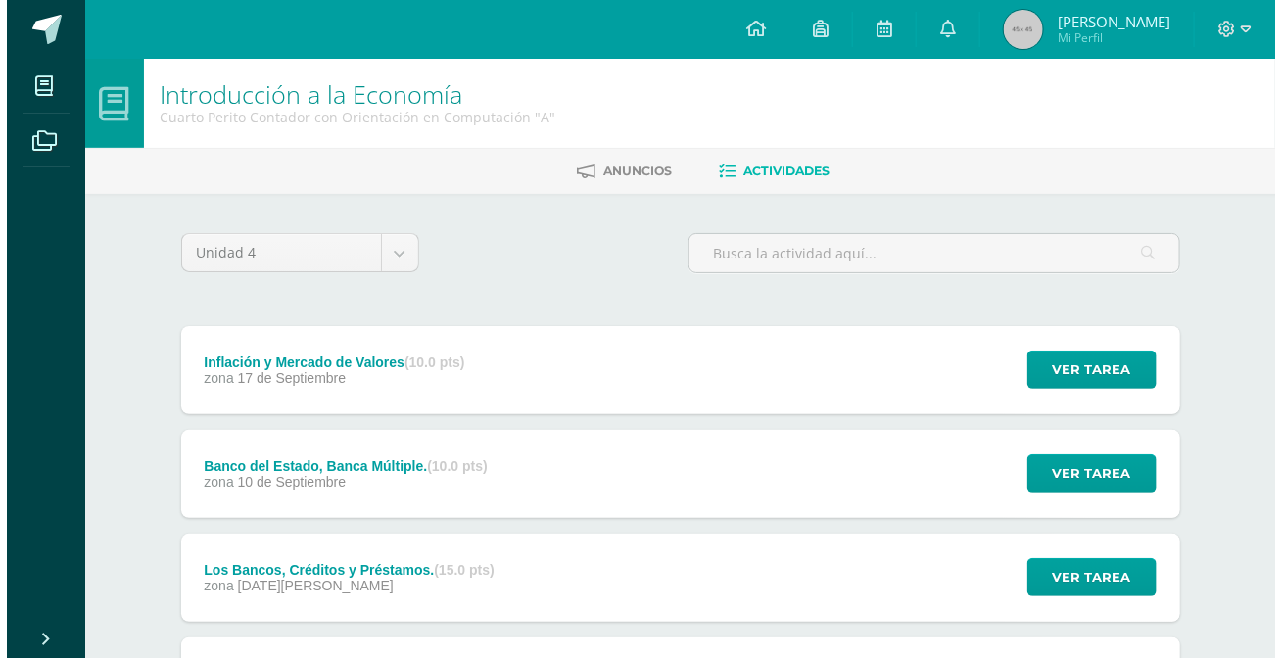
scroll to position [198, 0]
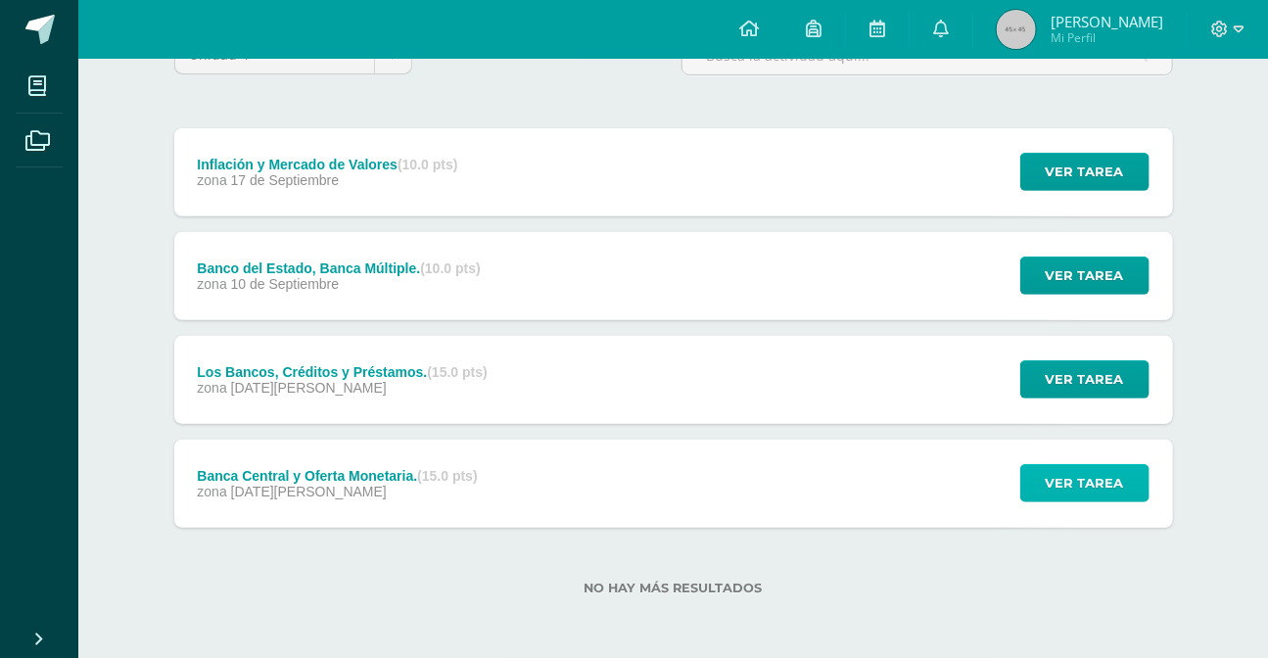
click at [1063, 481] on span "Ver tarea" at bounding box center [1085, 483] width 78 height 36
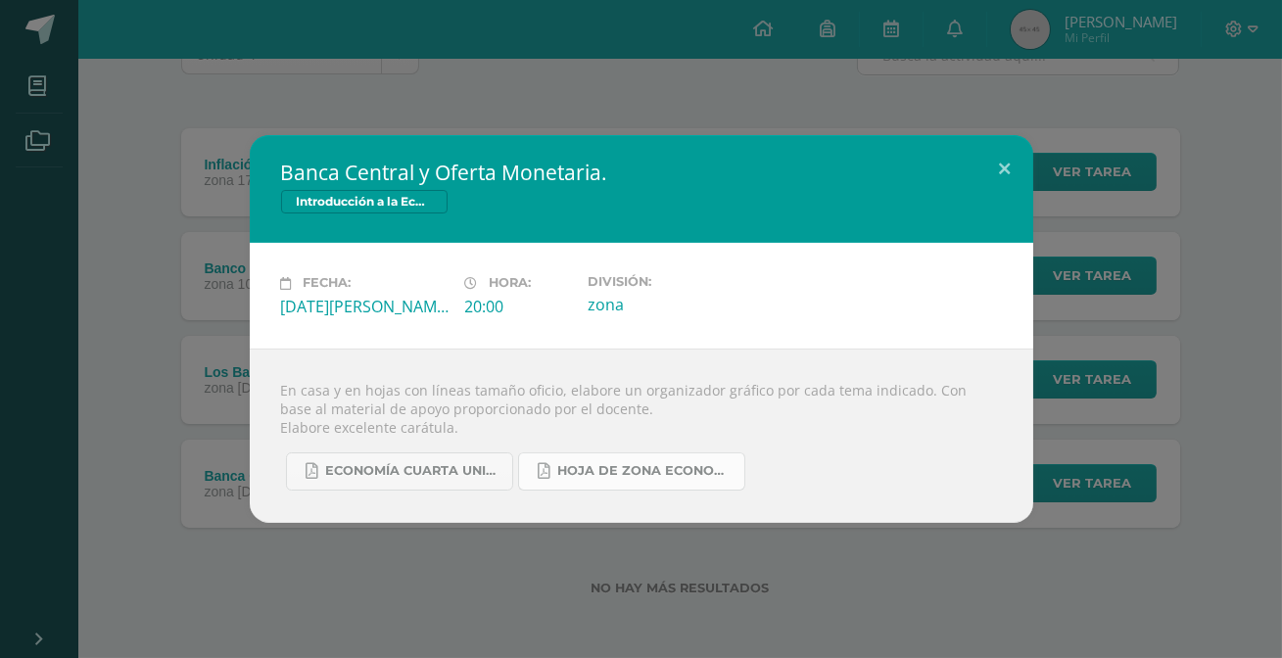
click at [641, 455] on link "Hoja de Zona Economía.pdf" at bounding box center [631, 471] width 227 height 38
